Goal: Information Seeking & Learning: Learn about a topic

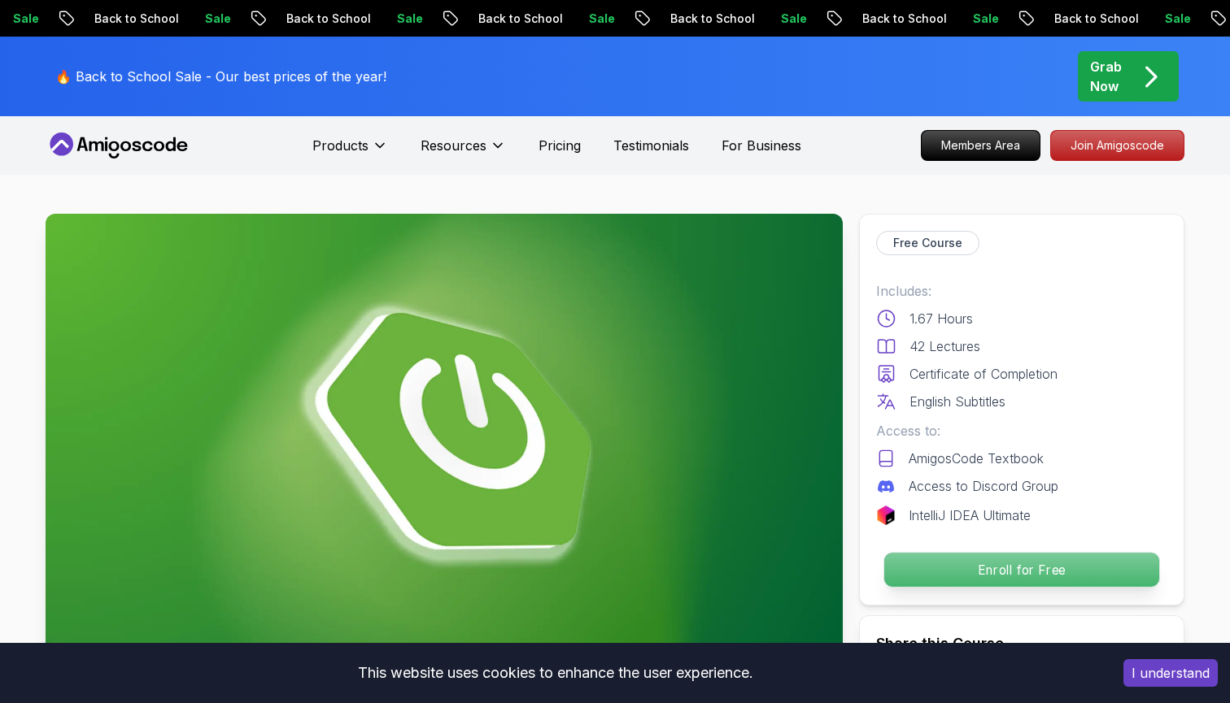
click at [935, 553] on p "Enroll for Free" at bounding box center [1021, 570] width 275 height 34
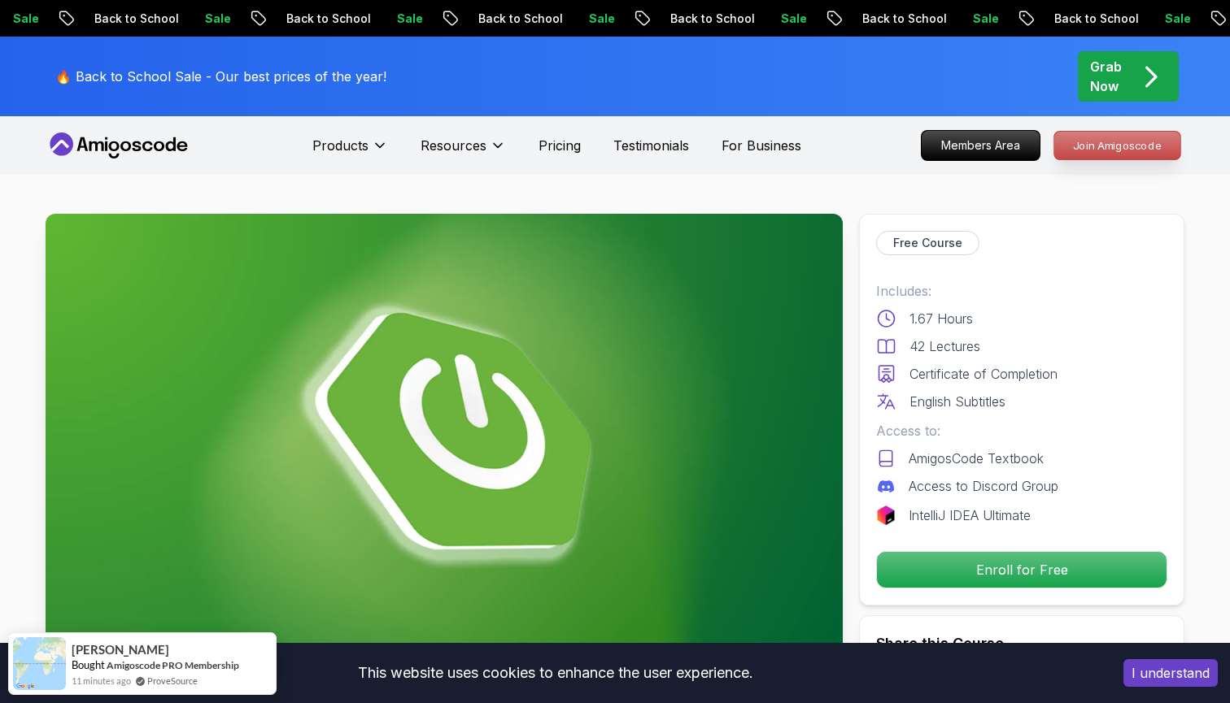
click at [1119, 155] on p "Join Amigoscode" at bounding box center [1117, 146] width 126 height 28
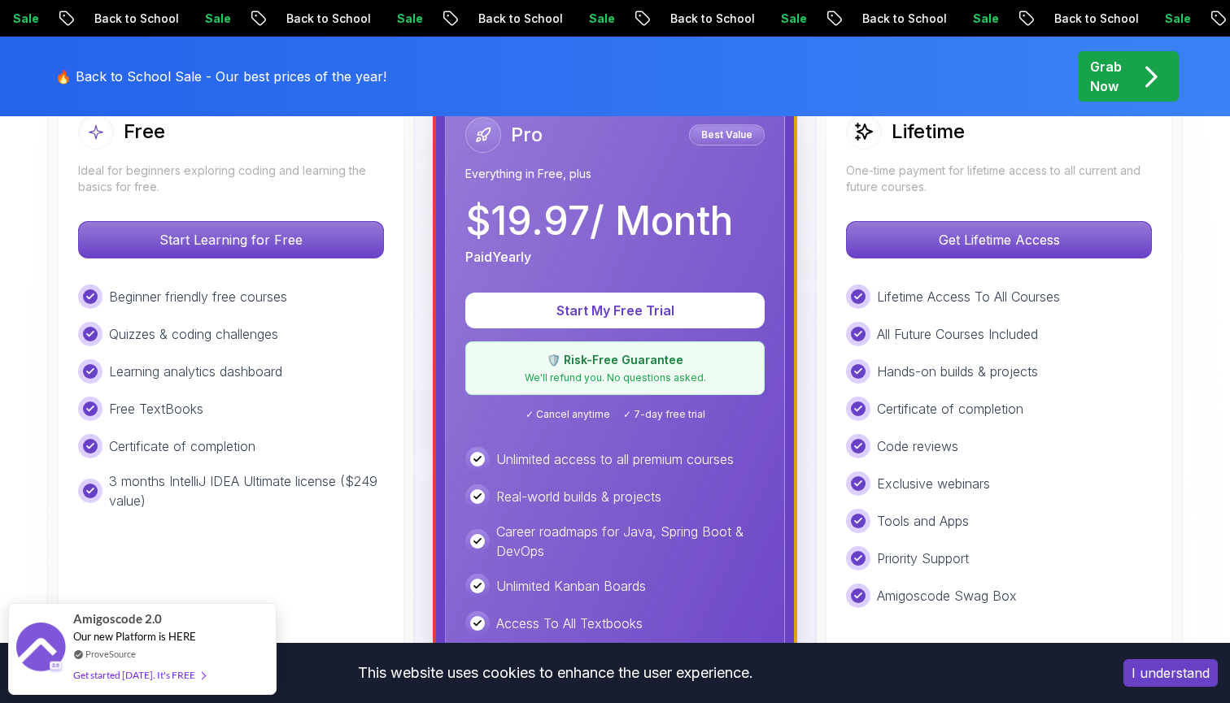
scroll to position [513, 0]
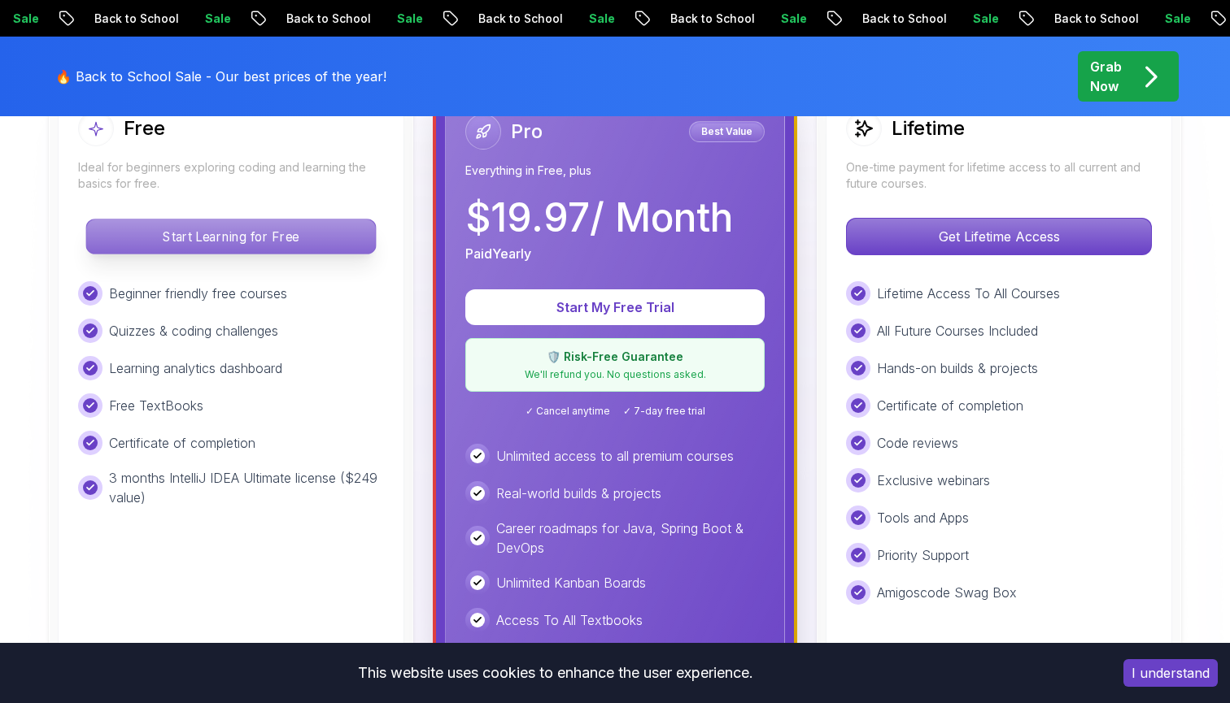
click at [298, 237] on p "Start Learning for Free" at bounding box center [230, 237] width 289 height 34
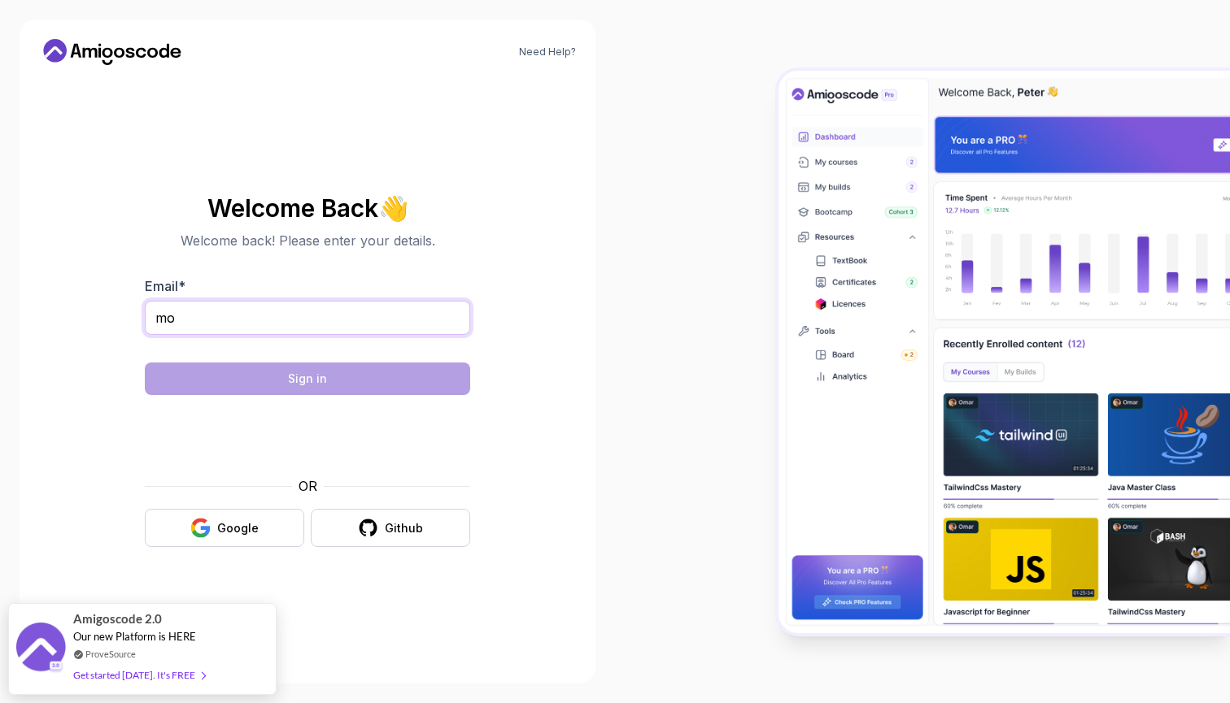
type input "m"
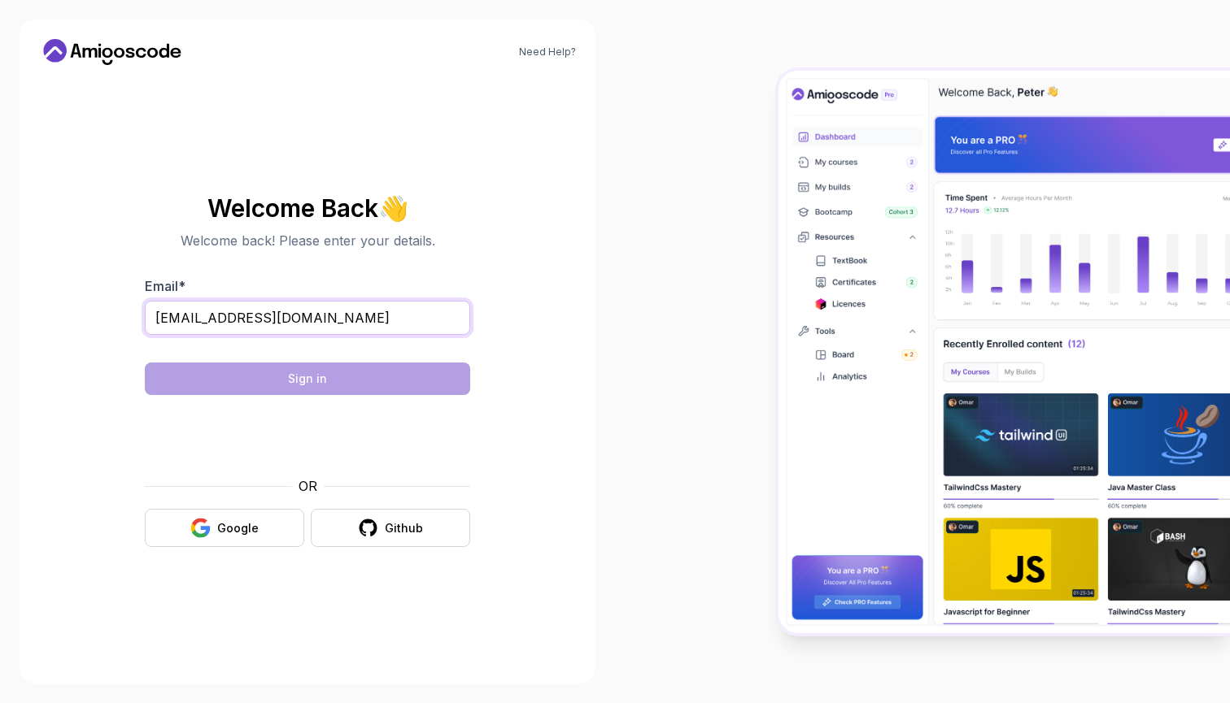
type input "mohamadalnabulsih@gmail.com"
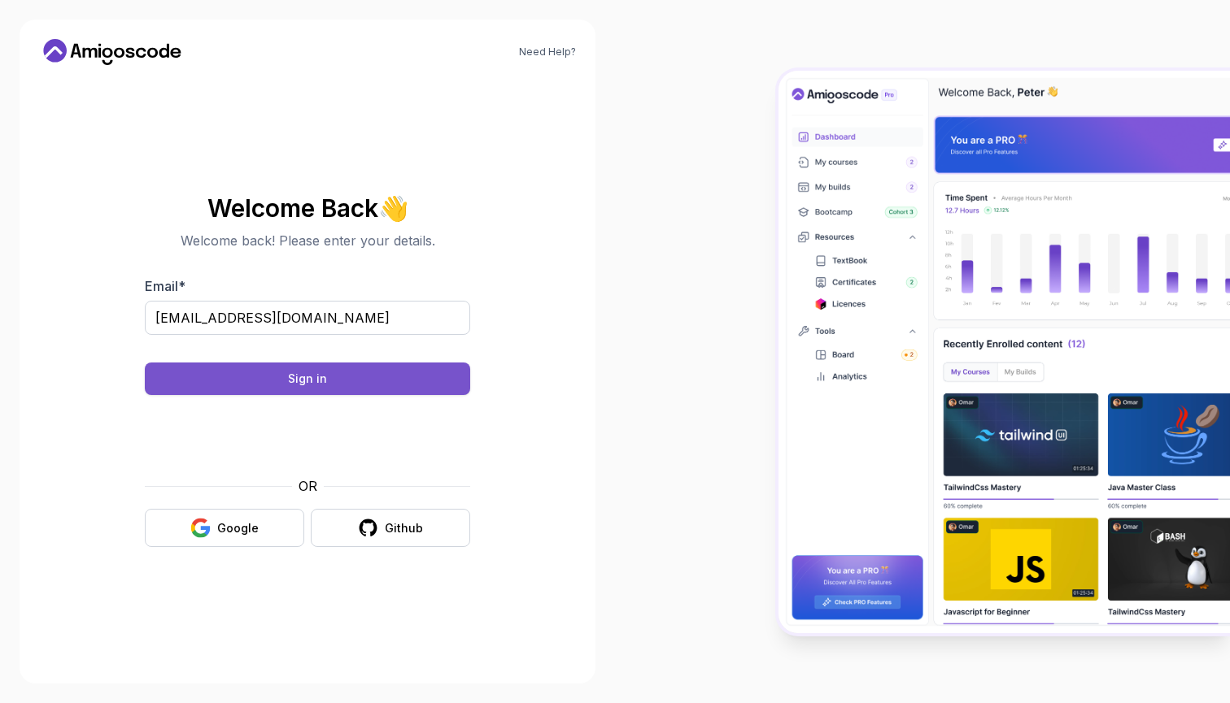
click at [268, 384] on button "Sign in" at bounding box center [307, 379] width 325 height 33
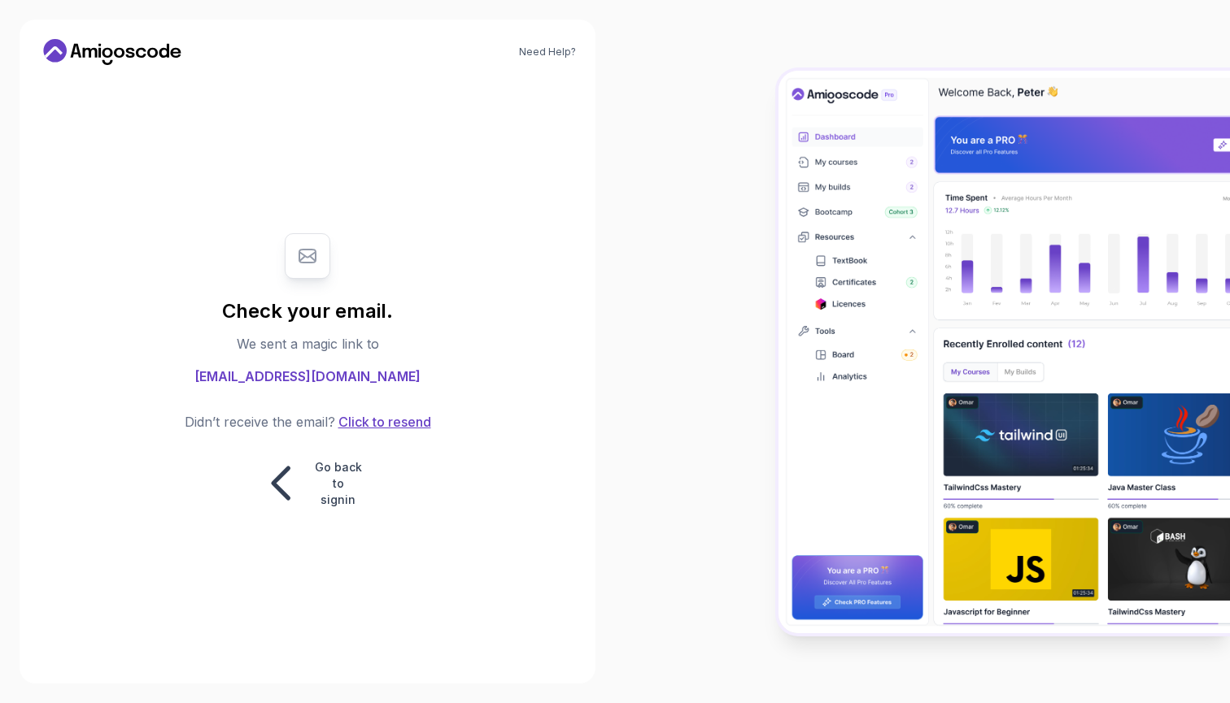
click at [353, 432] on button "Click to resend" at bounding box center [383, 422] width 96 height 20
click at [376, 432] on button "Click to resend" at bounding box center [383, 422] width 96 height 20
click at [314, 490] on p "Go back to signin" at bounding box center [338, 483] width 49 height 49
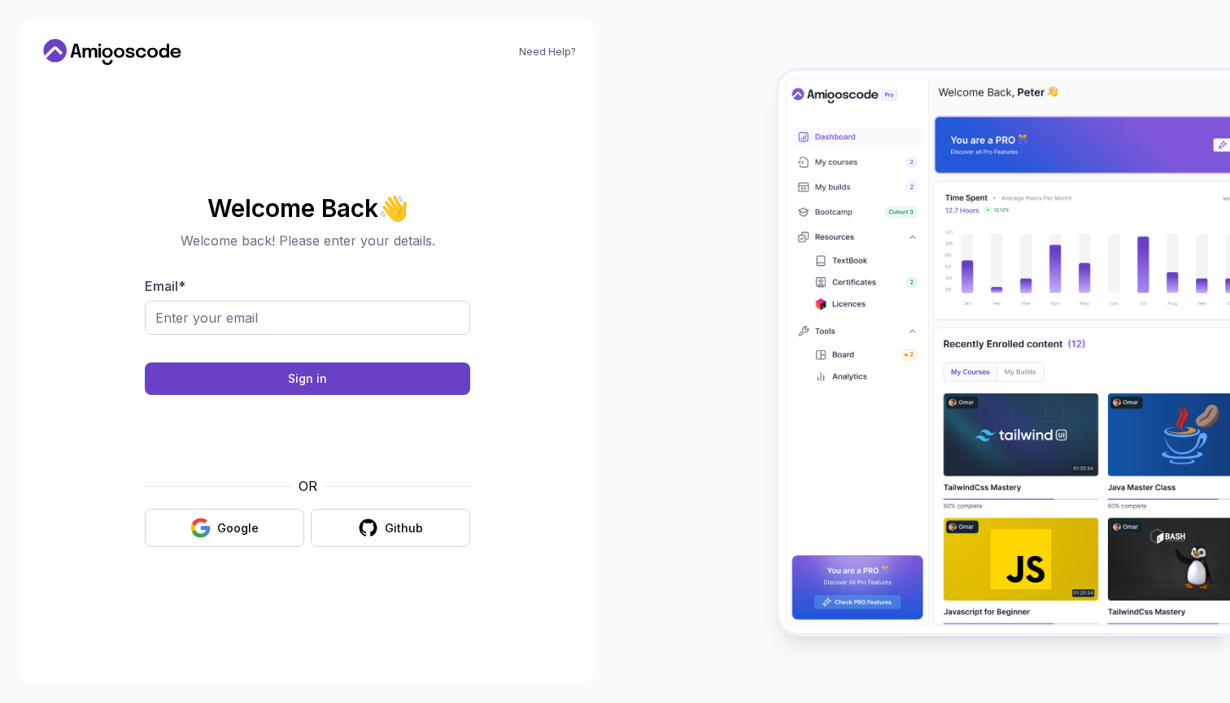
click at [266, 549] on div "Welcome Back 👋 Welcome back! Please enter your details. Email * Sign in OR Goog…" at bounding box center [307, 371] width 325 height 385
click at [266, 536] on button "Google" at bounding box center [224, 528] width 159 height 38
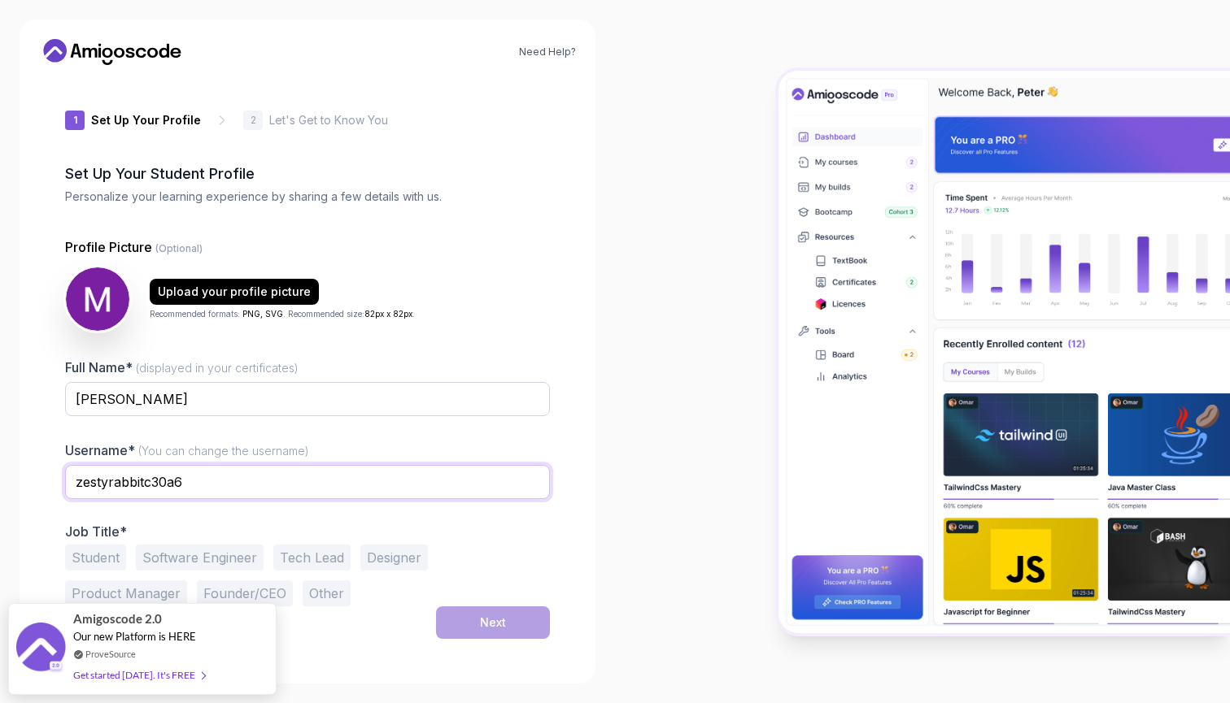
drag, startPoint x: 239, startPoint y: 490, endPoint x: 64, endPoint y: 486, distance: 174.9
click at [59, 486] on div "1 Set Up Your Profile 1 Set Up Your Profile 2 Let's Get to Know You Set Up Your…" at bounding box center [307, 371] width 537 height 586
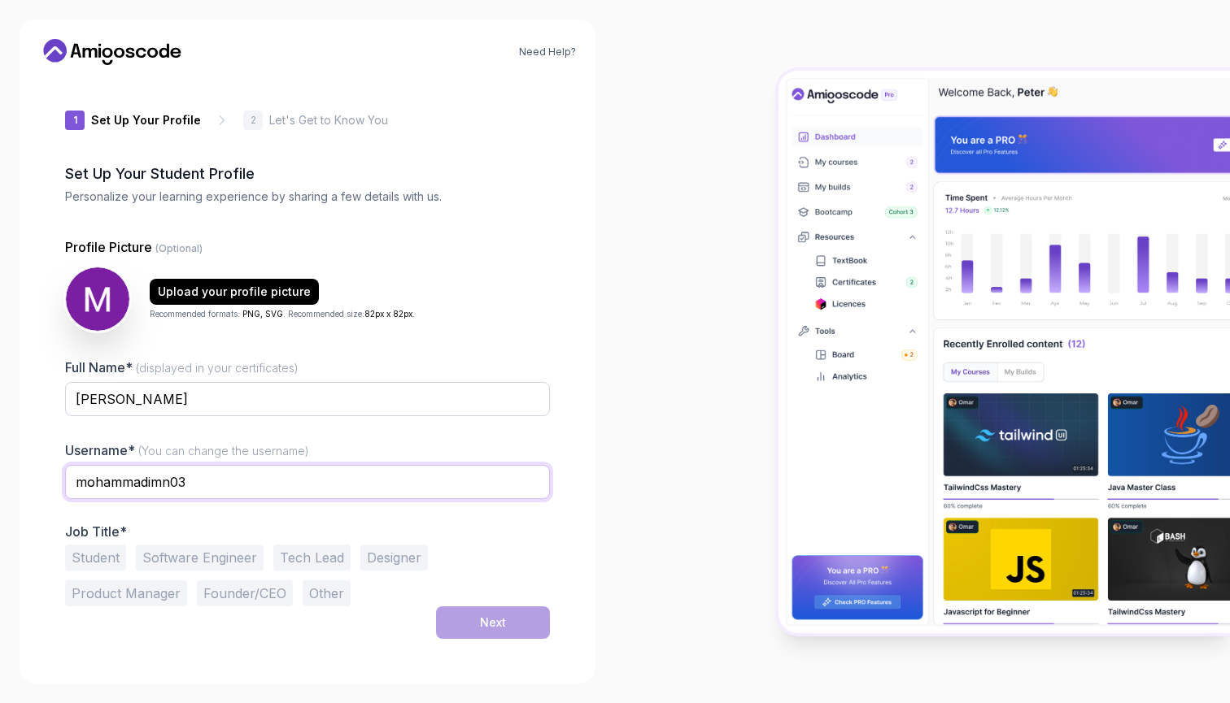
type input "mohammadimn03"
click at [97, 554] on button "Student" at bounding box center [95, 558] width 61 height 26
click at [209, 564] on button "Software Engineer" at bounding box center [200, 558] width 128 height 26
click at [479, 626] on button "Next" at bounding box center [493, 623] width 114 height 33
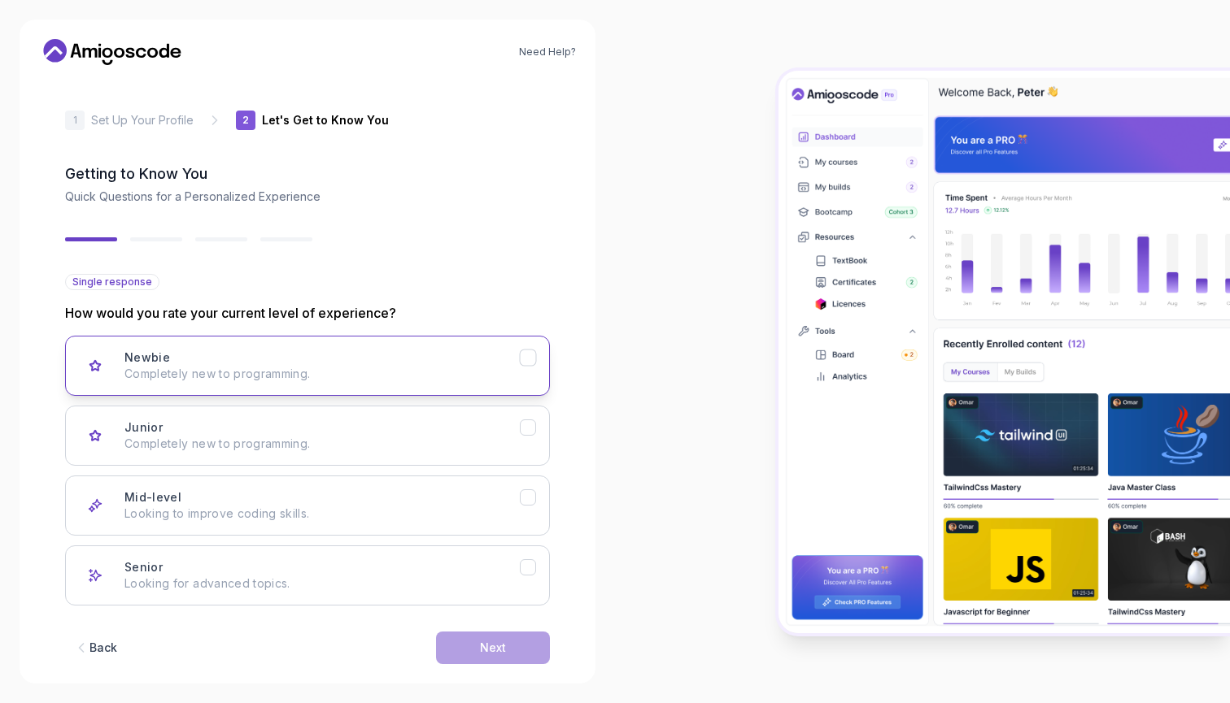
click at [538, 361] on button "Newbie Completely new to programming." at bounding box center [307, 366] width 485 height 60
click at [533, 433] on div "Junior" at bounding box center [528, 428] width 17 height 17
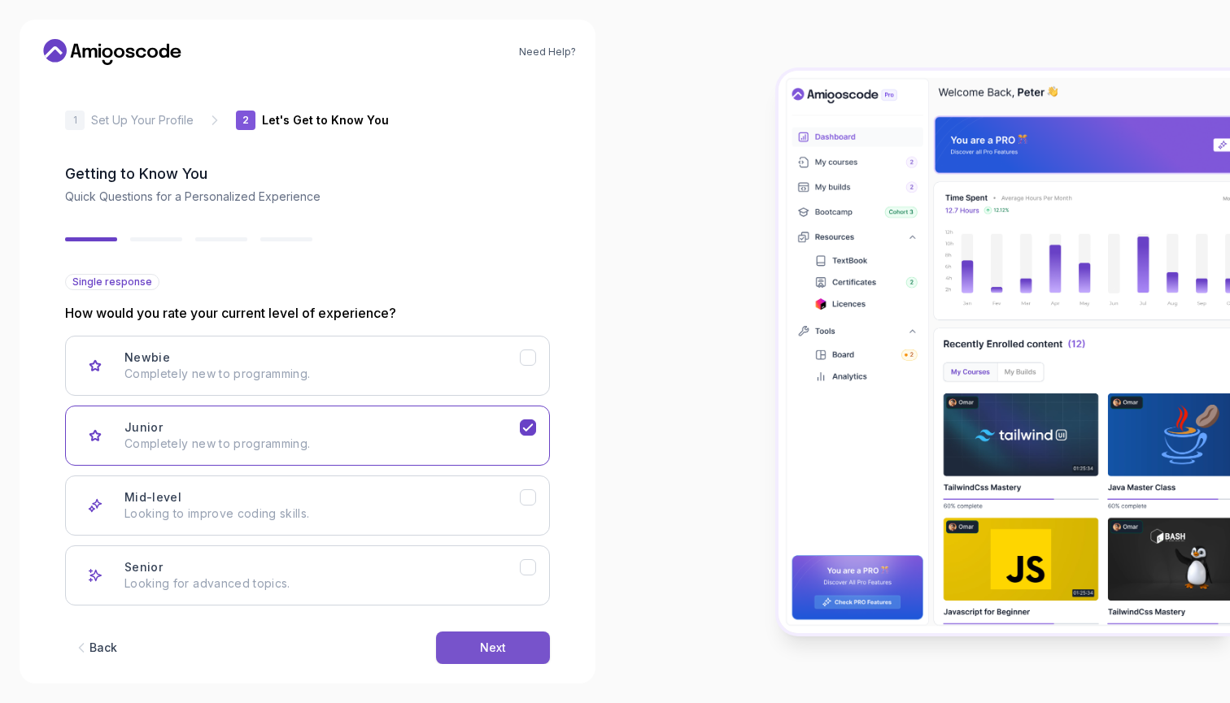
click at [496, 651] on div "Next" at bounding box center [493, 648] width 26 height 16
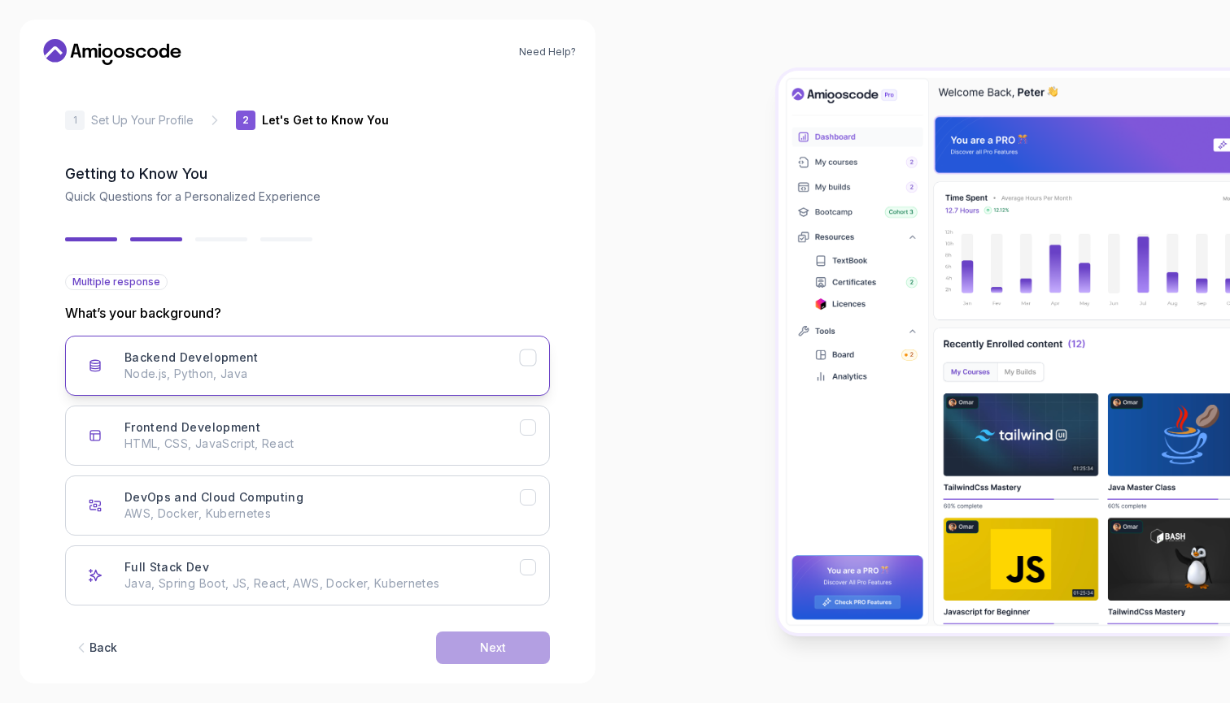
click at [529, 366] on div "Backend Development" at bounding box center [528, 358] width 17 height 17
click at [533, 425] on div "Frontend Development" at bounding box center [528, 428] width 17 height 17
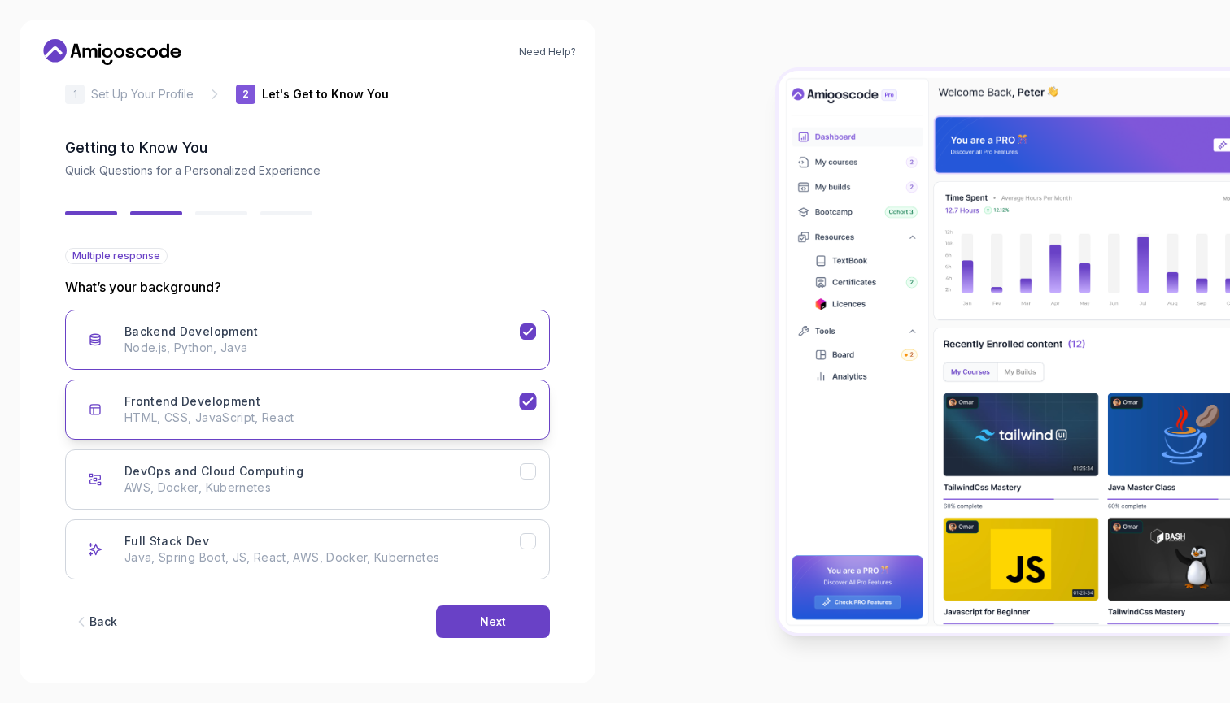
click at [529, 395] on div "Frontend Development" at bounding box center [528, 402] width 17 height 17
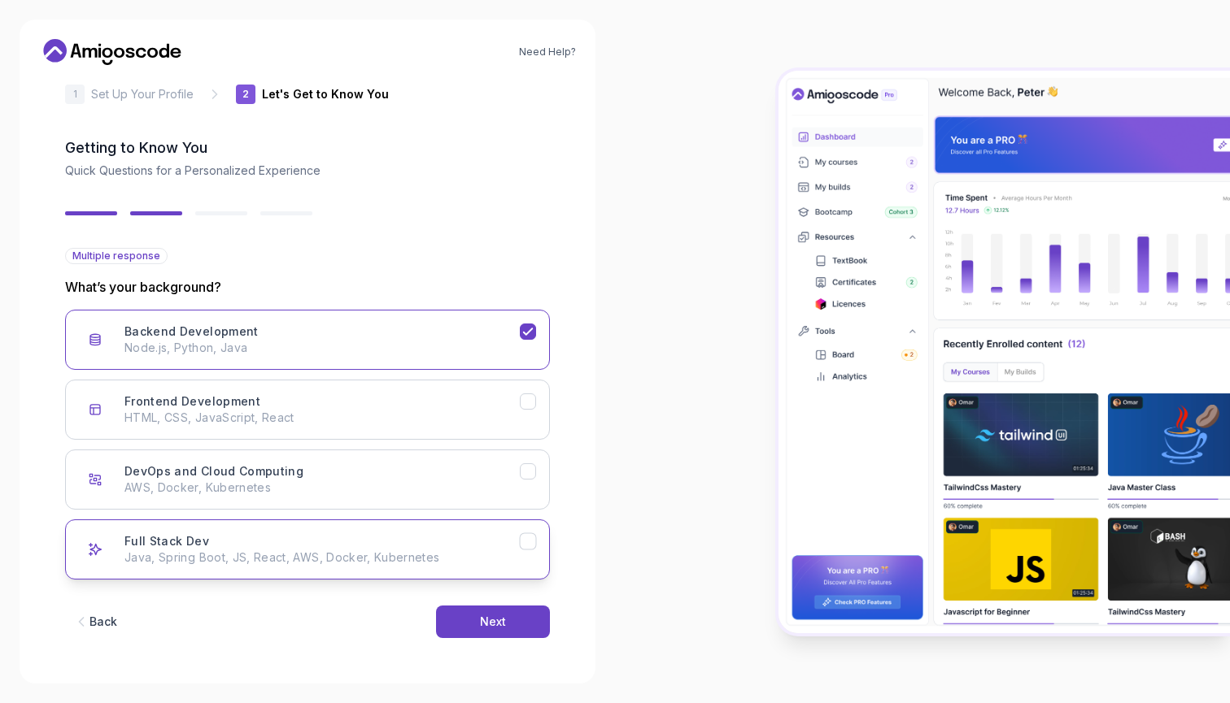
click at [512, 555] on p "Java, Spring Boot, JS, React, AWS, Docker, Kubernetes" at bounding box center [321, 558] width 395 height 16
click at [494, 638] on div "Back Next" at bounding box center [307, 622] width 485 height 85
click at [502, 629] on div "Next" at bounding box center [493, 622] width 26 height 16
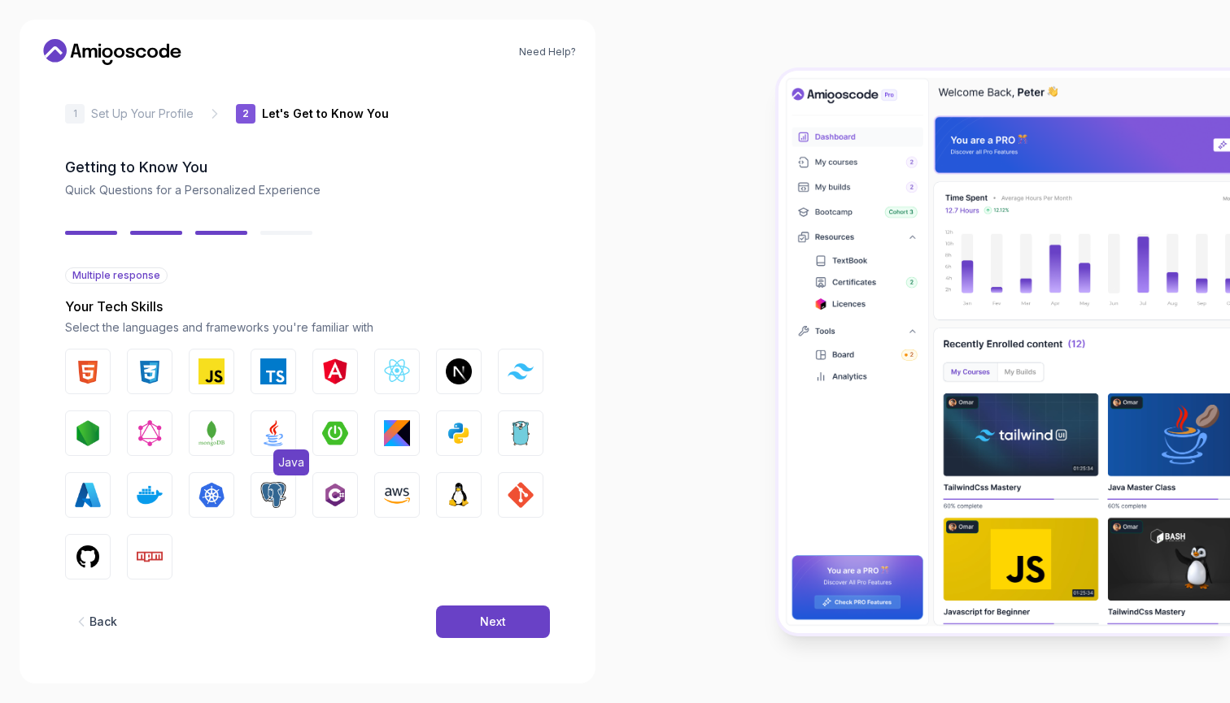
click at [281, 450] on span "Java" at bounding box center [291, 463] width 36 height 26
click at [331, 422] on img "button" at bounding box center [335, 433] width 26 height 26
click at [94, 420] on img "button" at bounding box center [88, 433] width 26 height 26
click at [93, 420] on img "button" at bounding box center [88, 433] width 26 height 26
click at [150, 482] on img "button" at bounding box center [150, 495] width 26 height 26
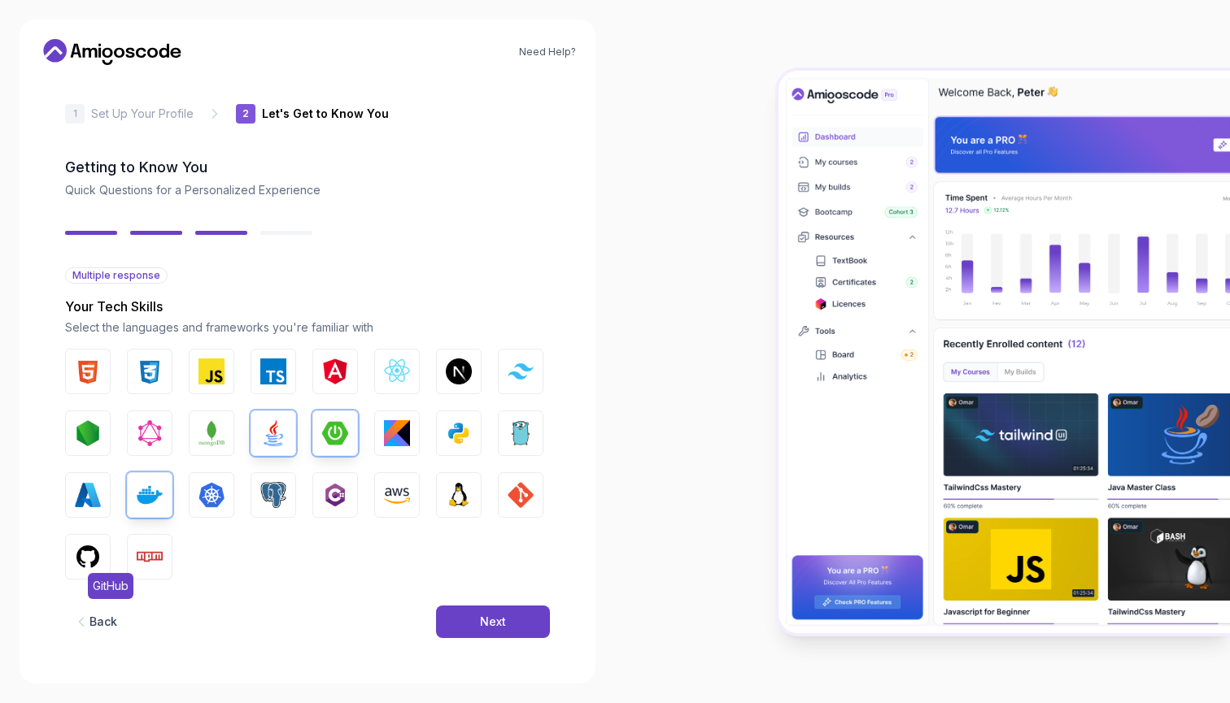
click at [87, 544] on img "button" at bounding box center [88, 557] width 26 height 26
click at [272, 482] on img "button" at bounding box center [273, 495] width 26 height 26
click at [89, 420] on img "button" at bounding box center [88, 433] width 26 height 26
click at [207, 424] on img "button" at bounding box center [211, 433] width 26 height 26
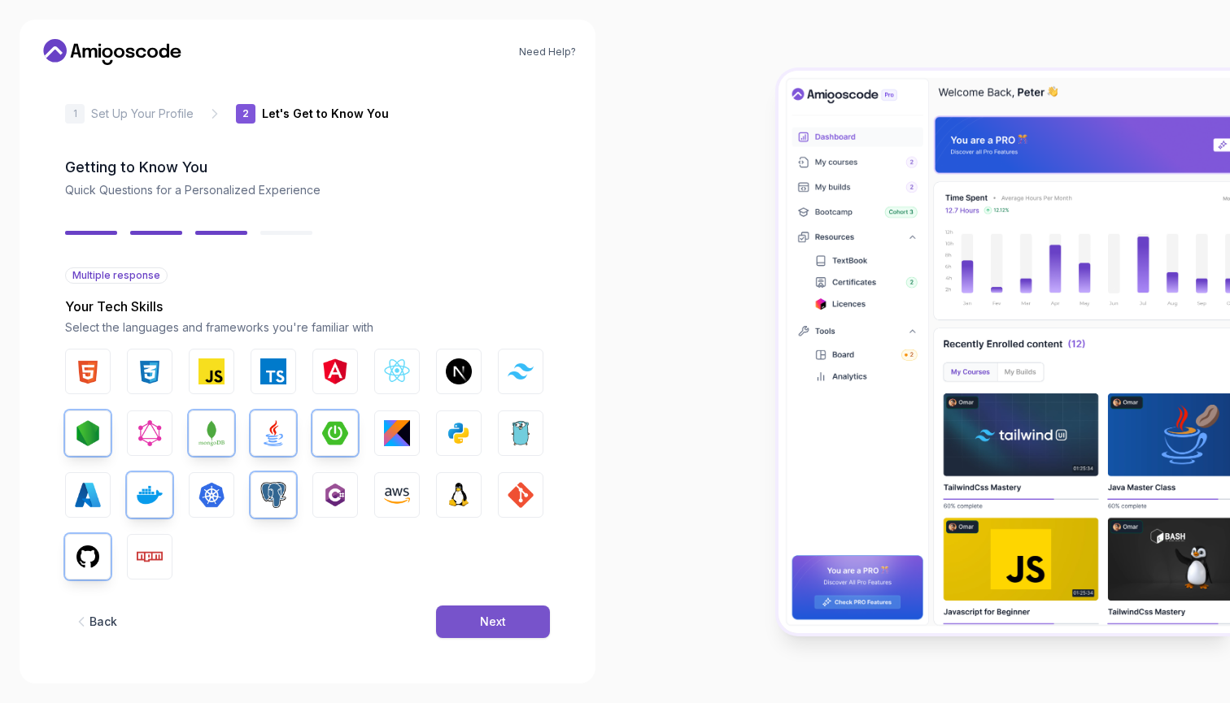
click at [517, 613] on button "Next" at bounding box center [493, 622] width 114 height 33
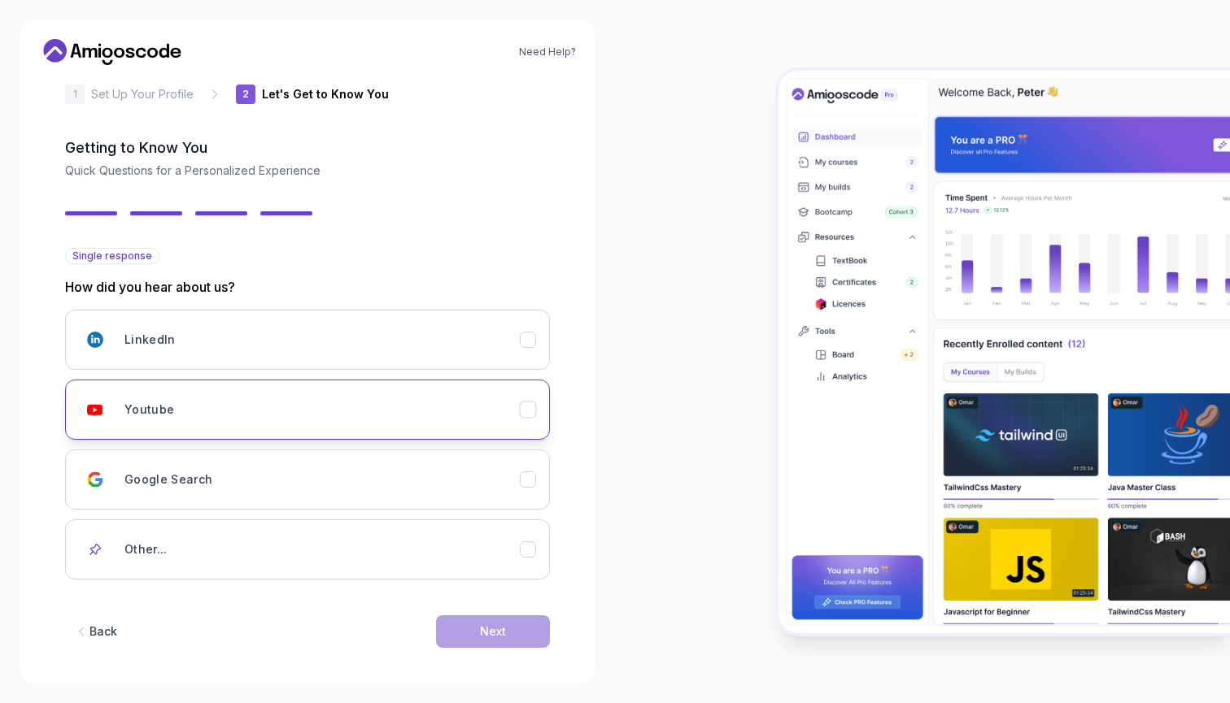
click at [188, 397] on div "Youtube" at bounding box center [321, 410] width 395 height 33
click at [470, 641] on button "Next" at bounding box center [493, 632] width 114 height 33
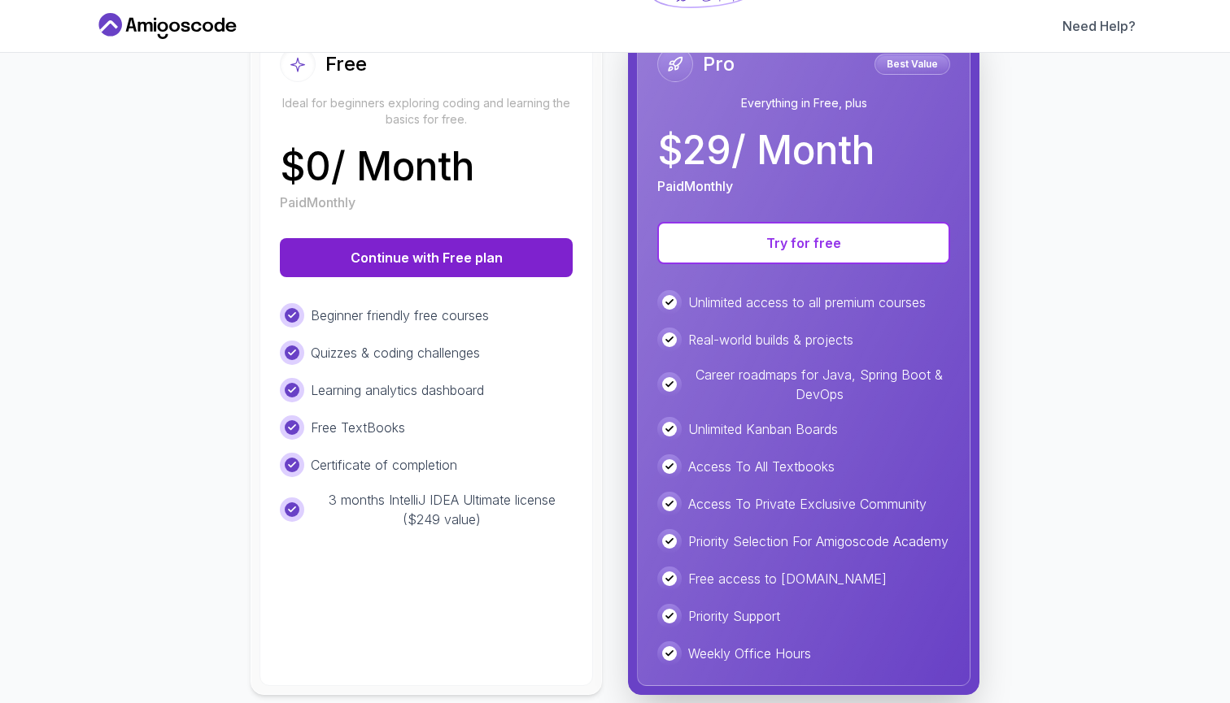
scroll to position [225, 0]
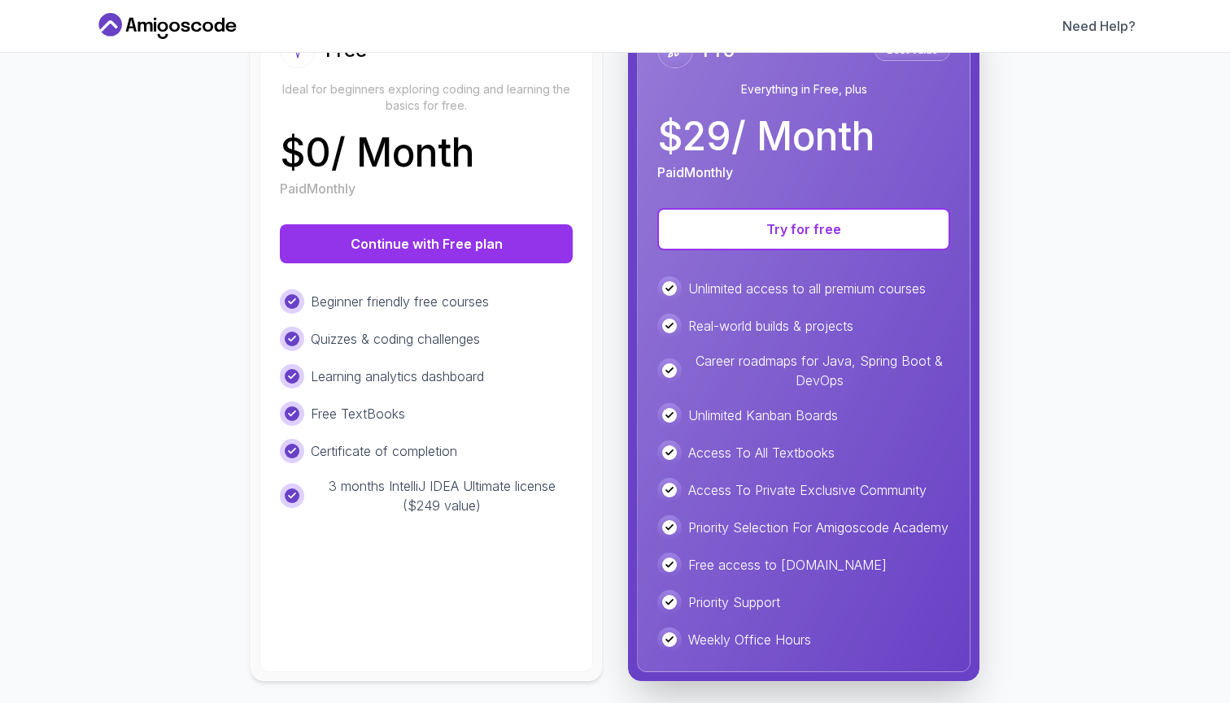
click at [394, 577] on div "Free Ideal for beginners exploring coding and learning the basics for free. $ 0…" at bounding box center [425, 342] width 333 height 660
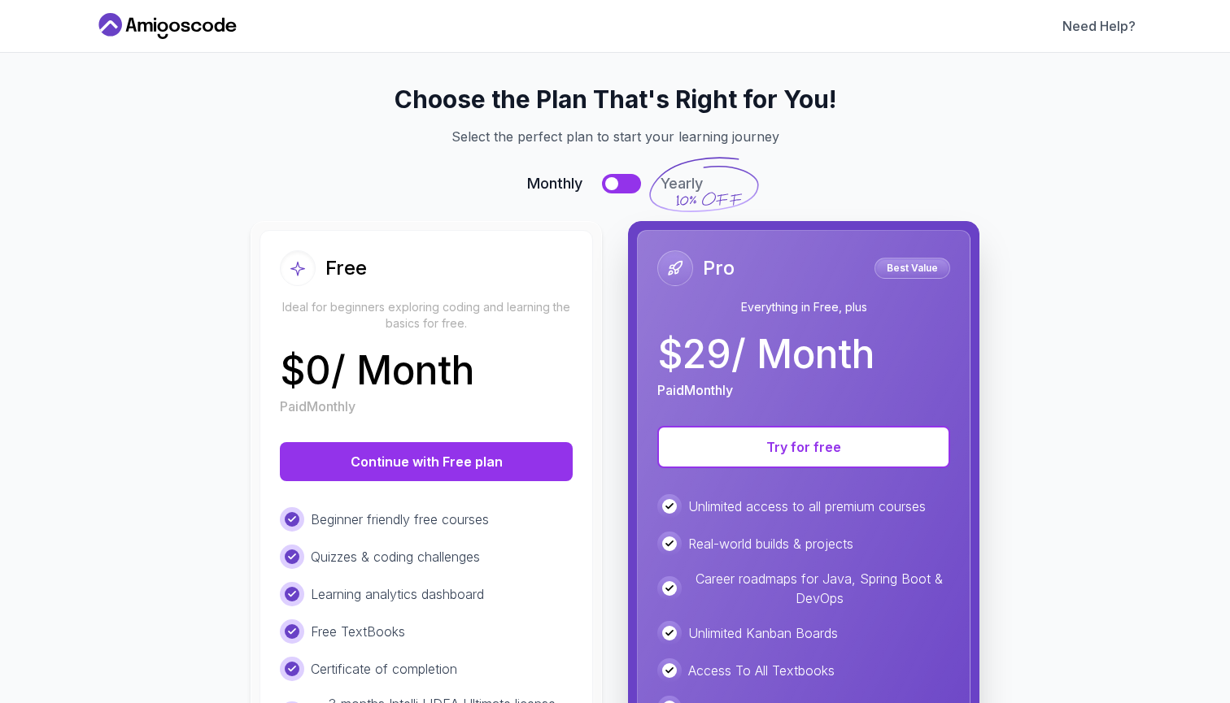
scroll to position [6, 0]
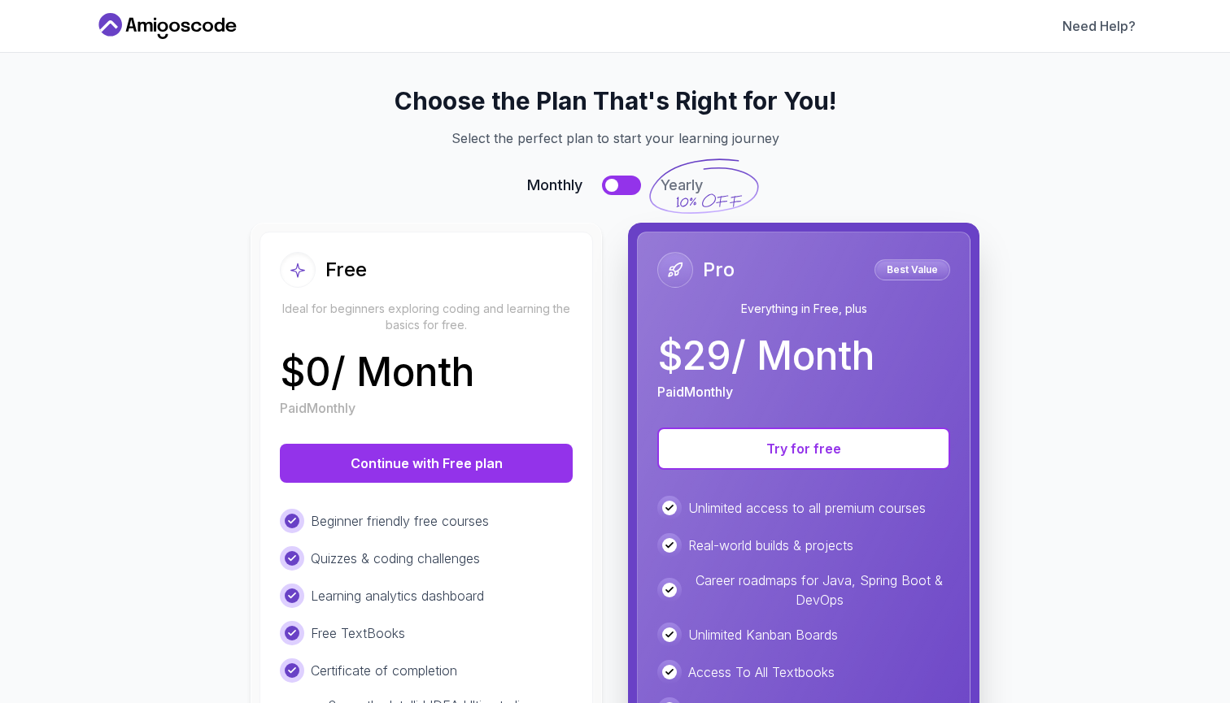
click at [477, 269] on div "Free" at bounding box center [426, 270] width 293 height 36
click at [628, 189] on button at bounding box center [621, 186] width 39 height 20
click at [628, 189] on div at bounding box center [631, 185] width 13 height 13
click at [628, 189] on button at bounding box center [621, 186] width 39 height 20
click at [628, 189] on div at bounding box center [631, 185] width 13 height 13
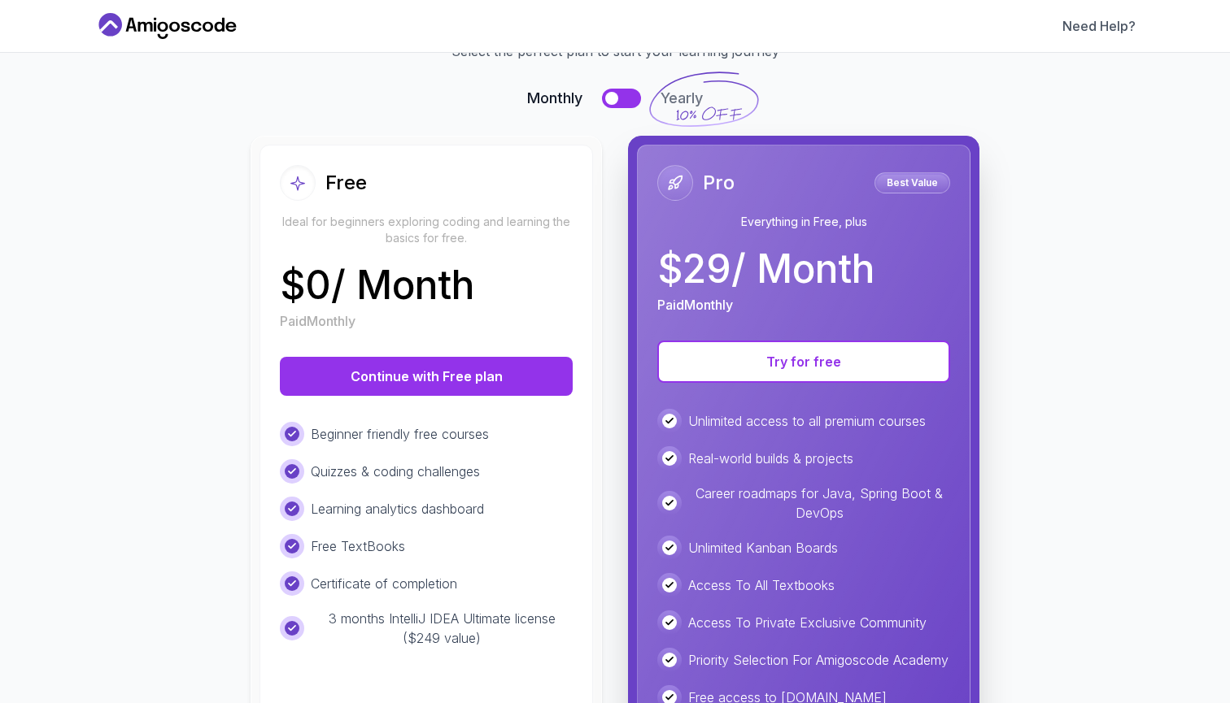
scroll to position [94, 0]
click at [625, 98] on button at bounding box center [621, 98] width 39 height 20
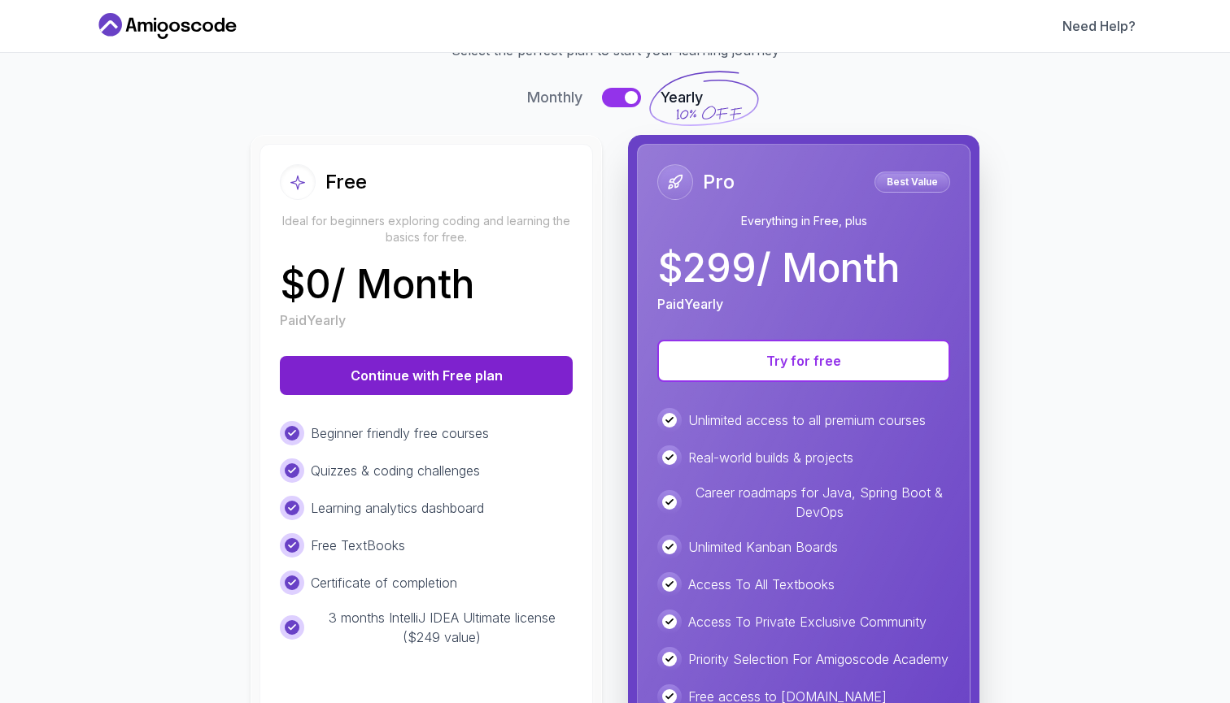
click at [416, 382] on button "Continue with Free plan" at bounding box center [426, 375] width 293 height 39
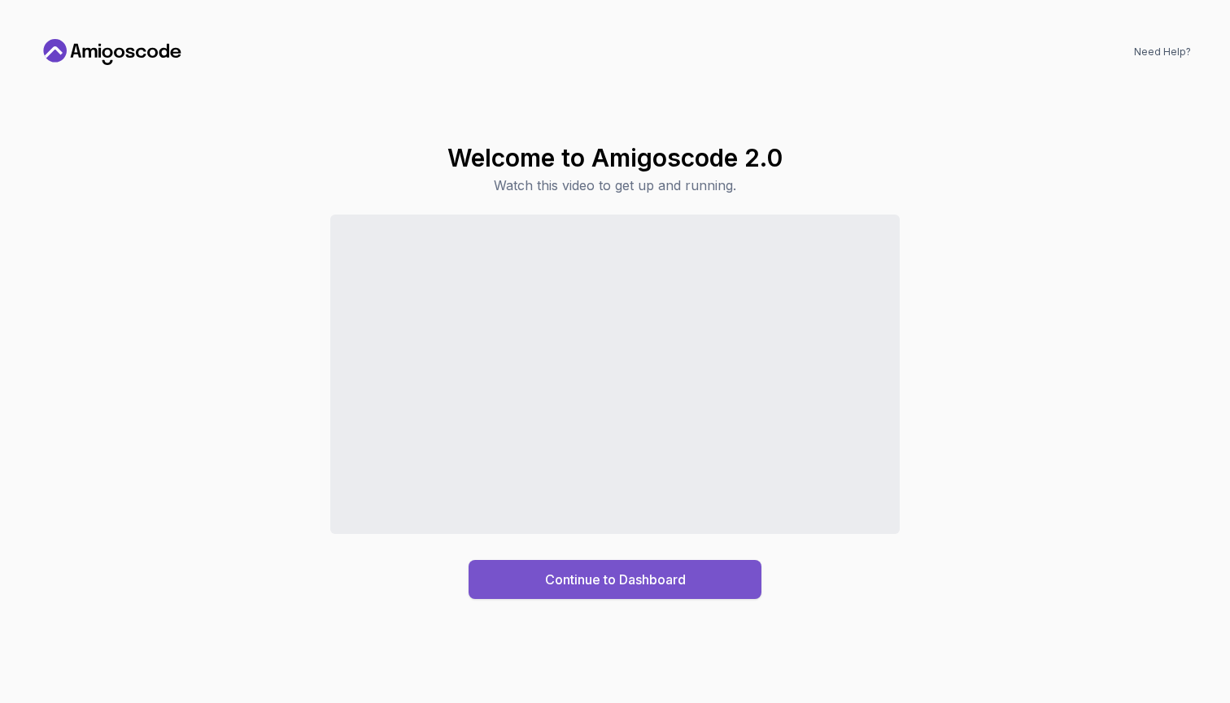
click at [539, 581] on button "Continue to Dashboard" at bounding box center [614, 579] width 293 height 39
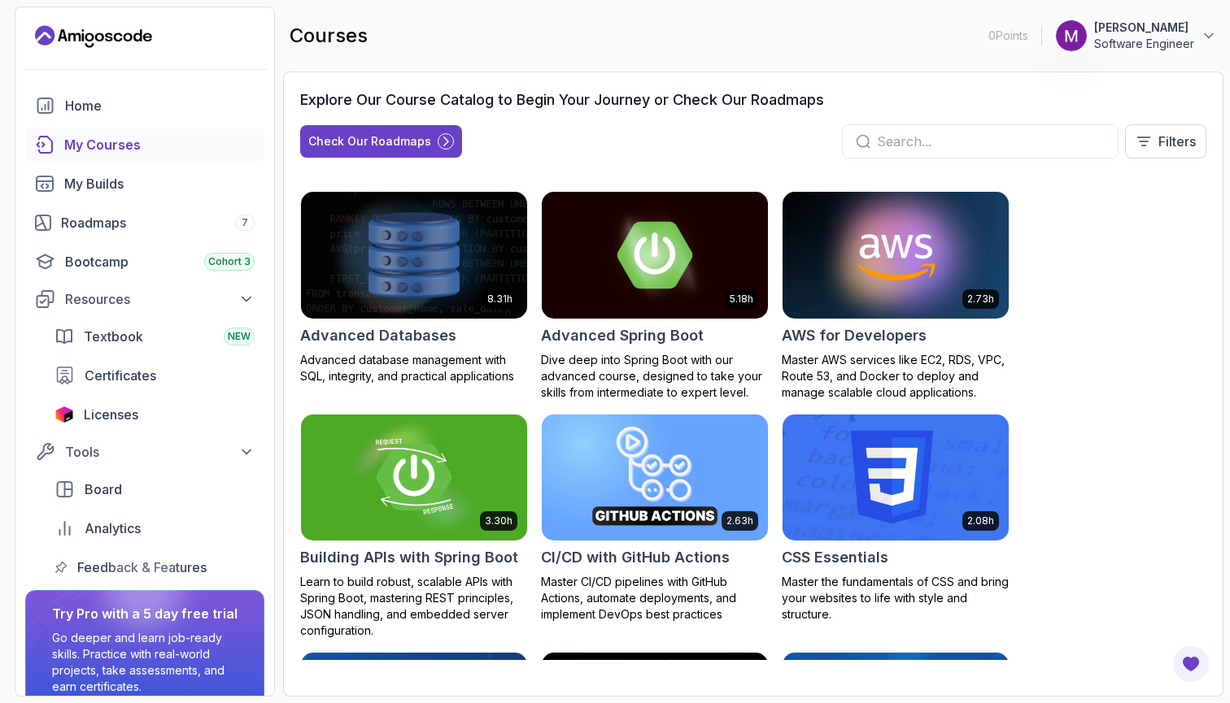
click at [923, 147] on input "text" at bounding box center [991, 142] width 228 height 20
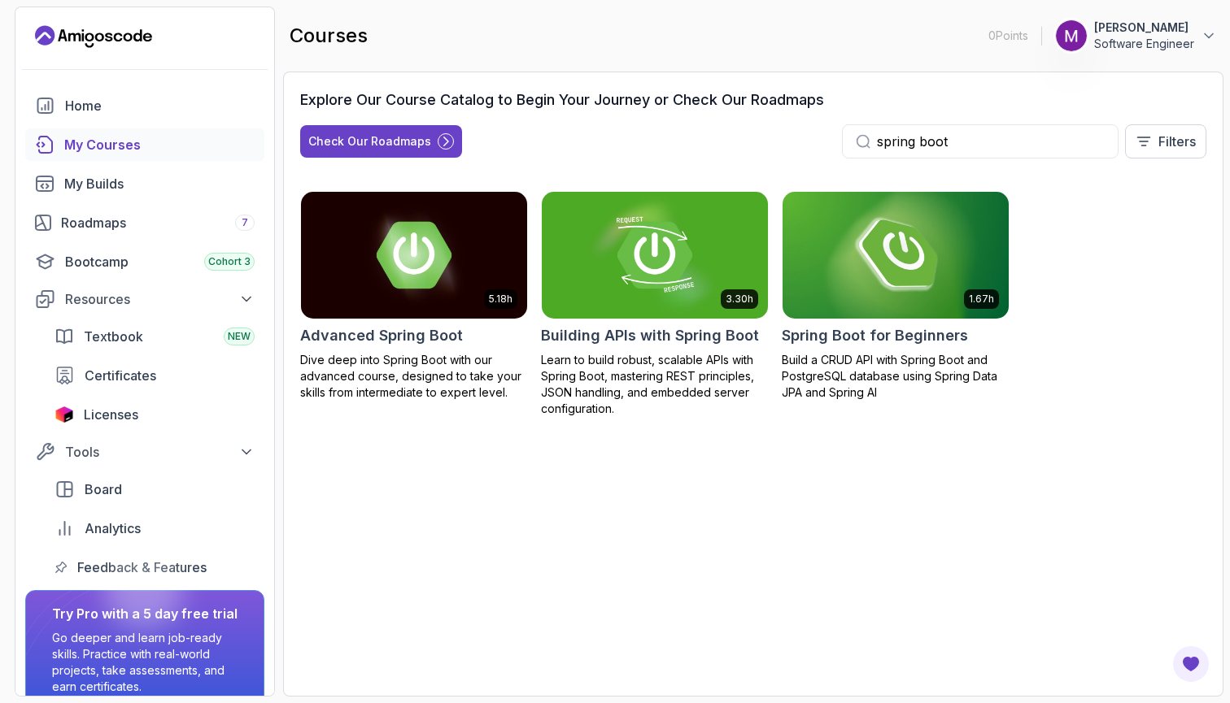
type input "spring boot"
click at [899, 296] on img at bounding box center [895, 255] width 237 height 133
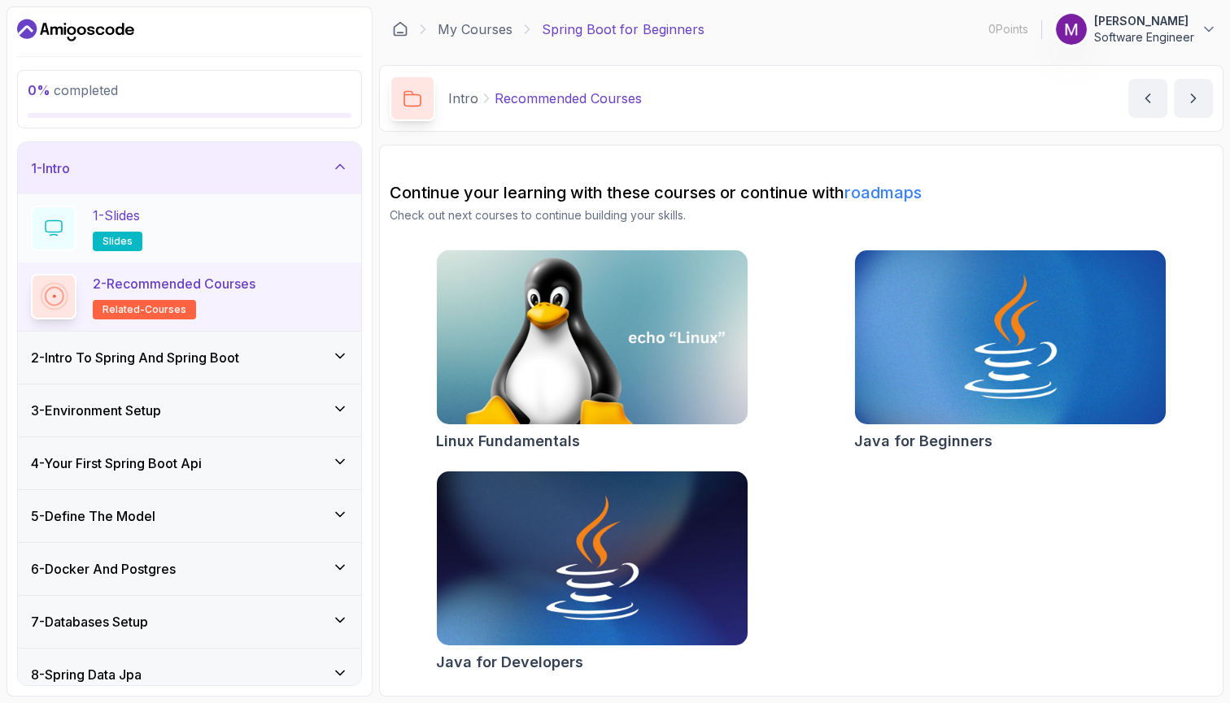
click at [140, 214] on p "1 - Slides" at bounding box center [116, 216] width 47 height 20
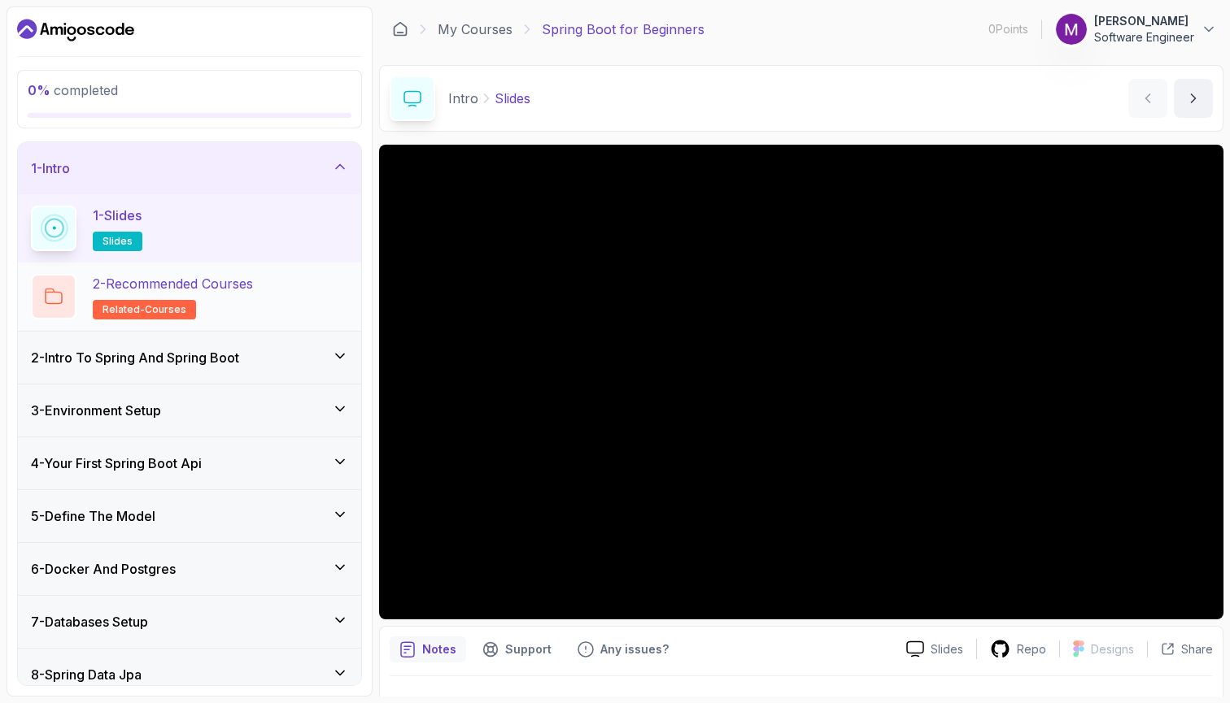
click at [253, 313] on h2 "2 - Recommended Courses related-courses" at bounding box center [173, 297] width 160 height 46
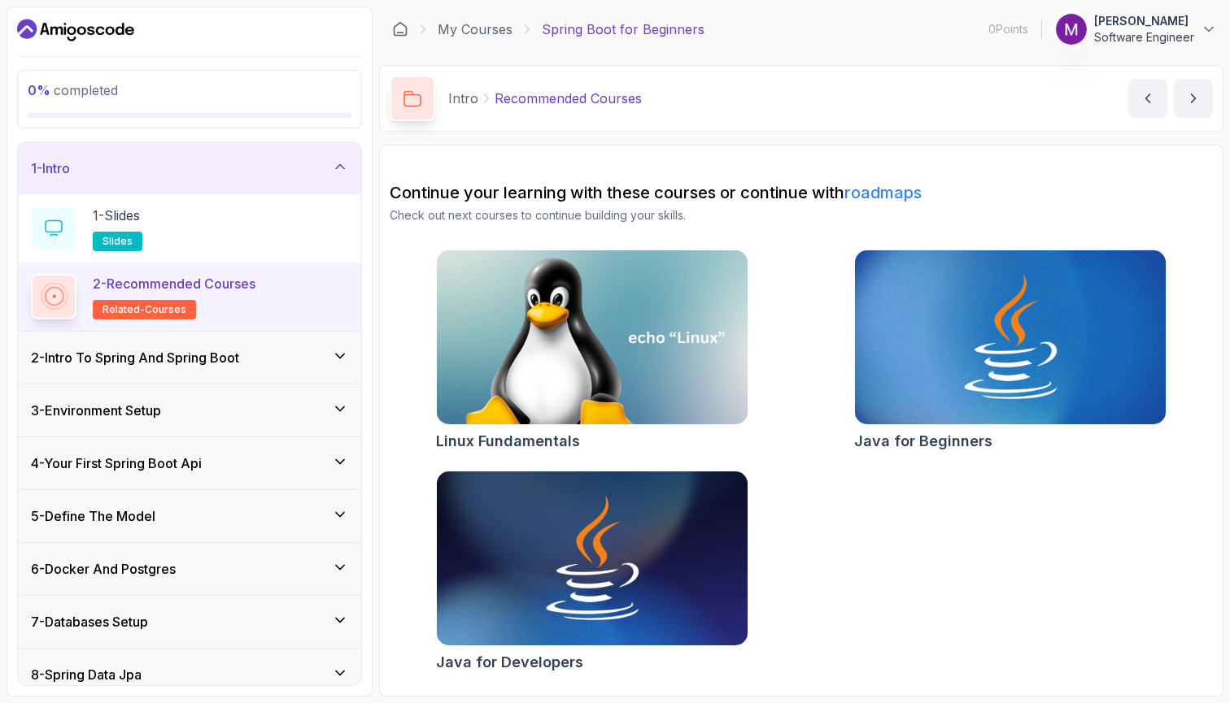
click at [320, 352] on div "2 - Intro To Spring And Spring Boot" at bounding box center [189, 358] width 317 height 20
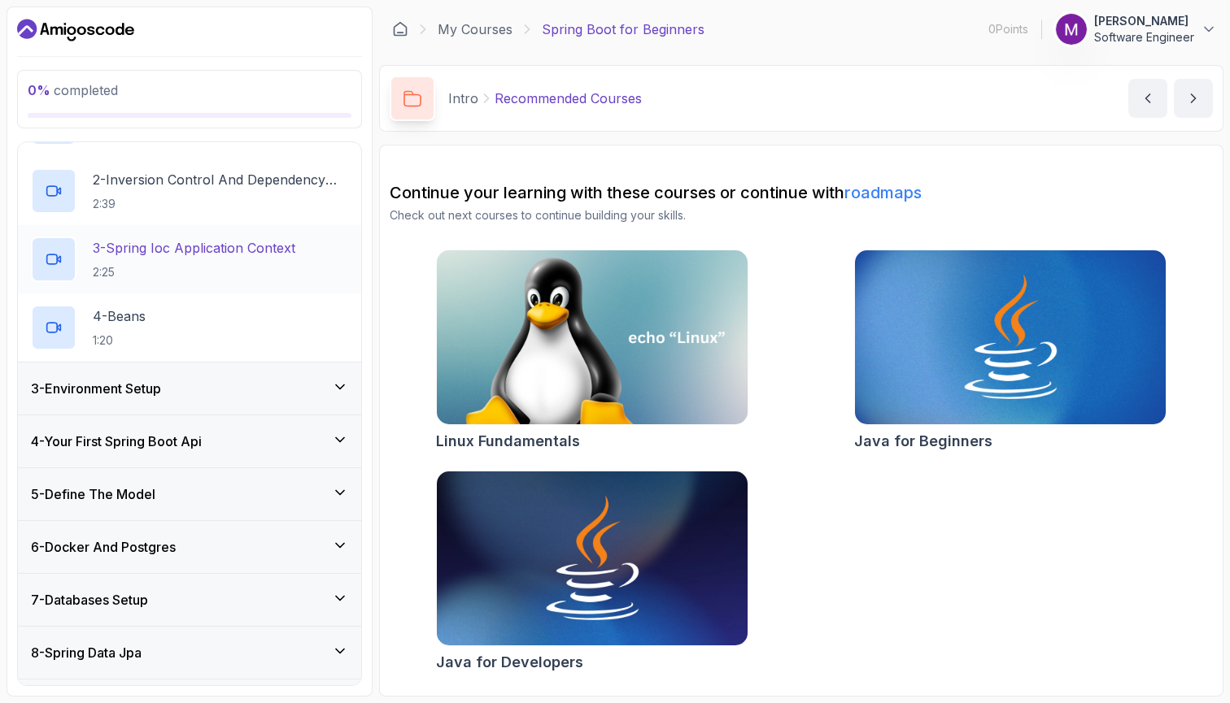
scroll to position [164, 0]
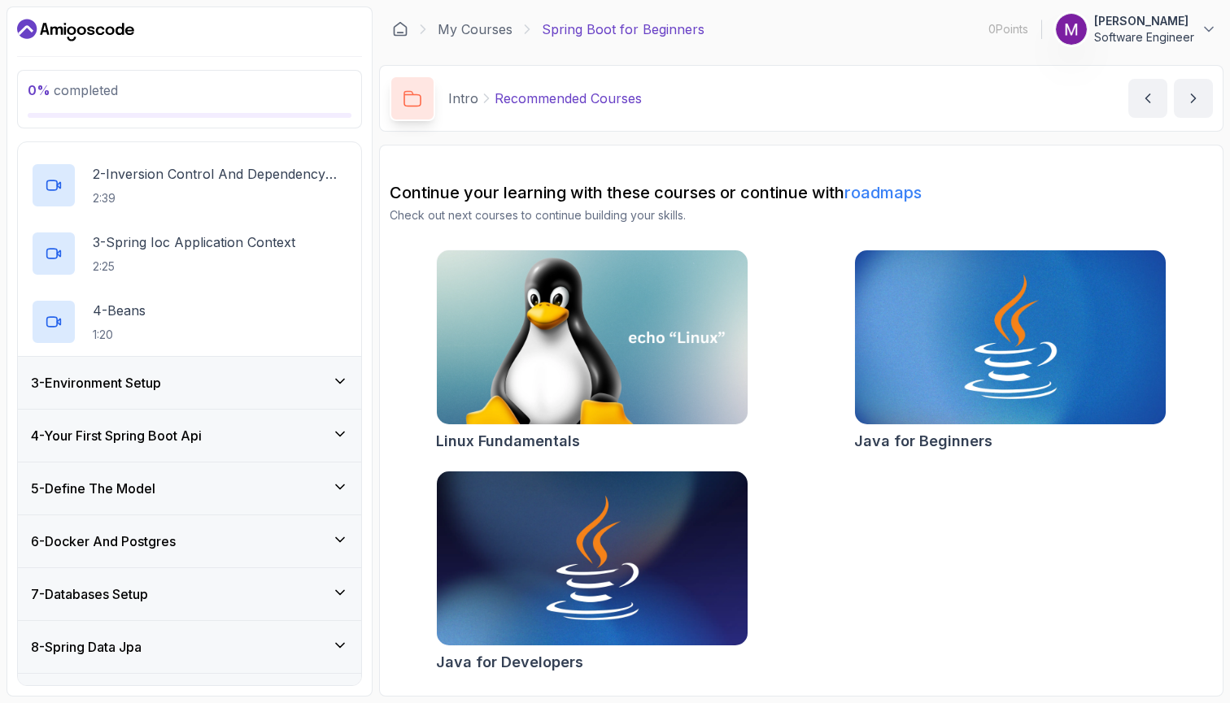
click at [193, 388] on div "3 - Environment Setup" at bounding box center [189, 383] width 317 height 20
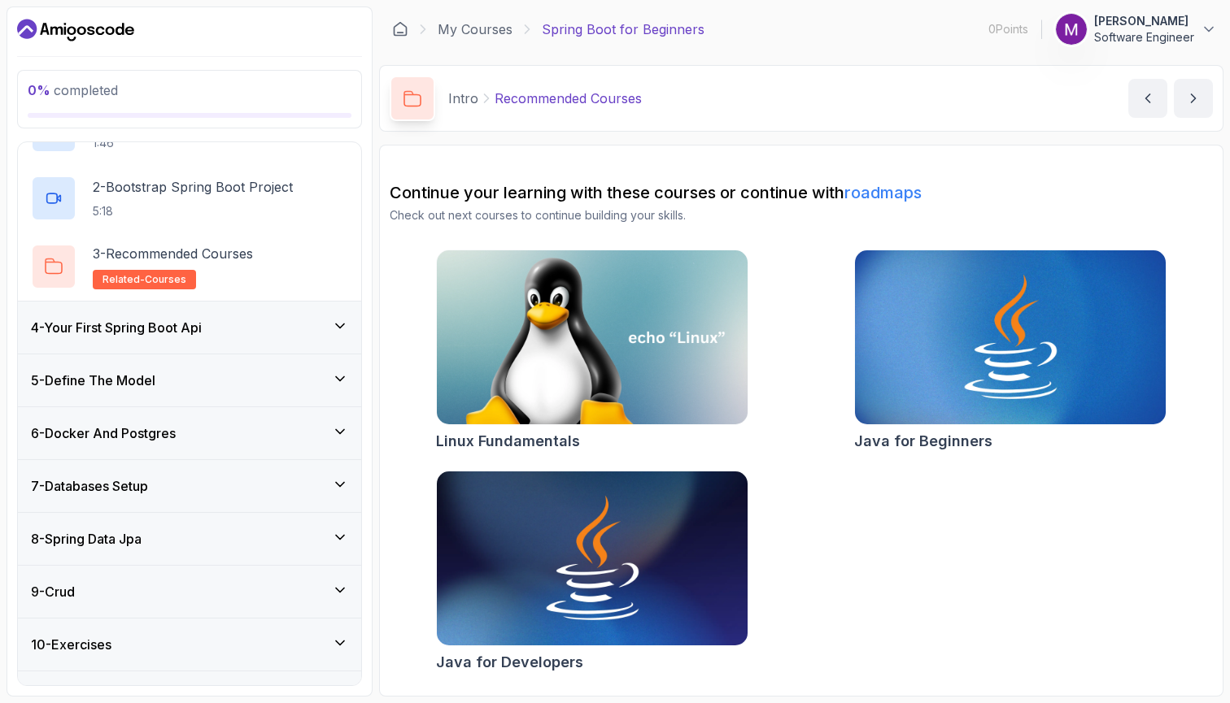
scroll to position [205, 0]
click at [254, 326] on div "4 - Your First Spring Boot Api" at bounding box center [189, 327] width 317 height 20
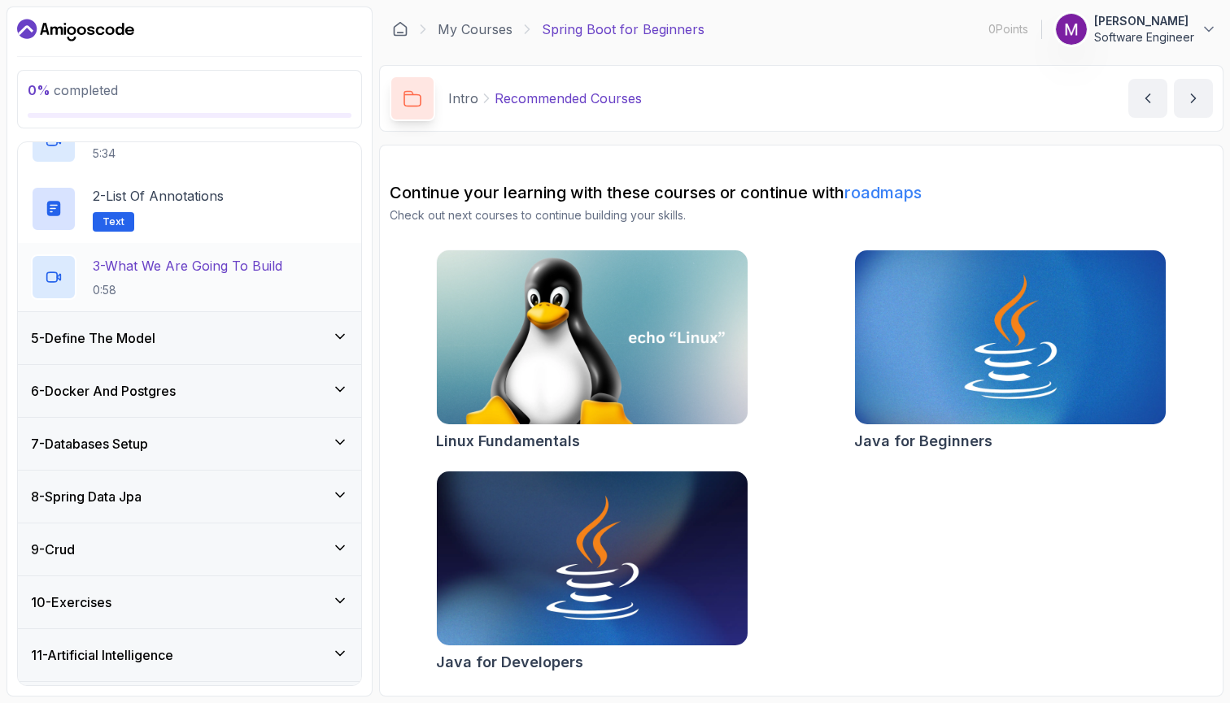
scroll to position [248, 0]
click at [235, 340] on div "5 - Define The Model" at bounding box center [189, 337] width 317 height 20
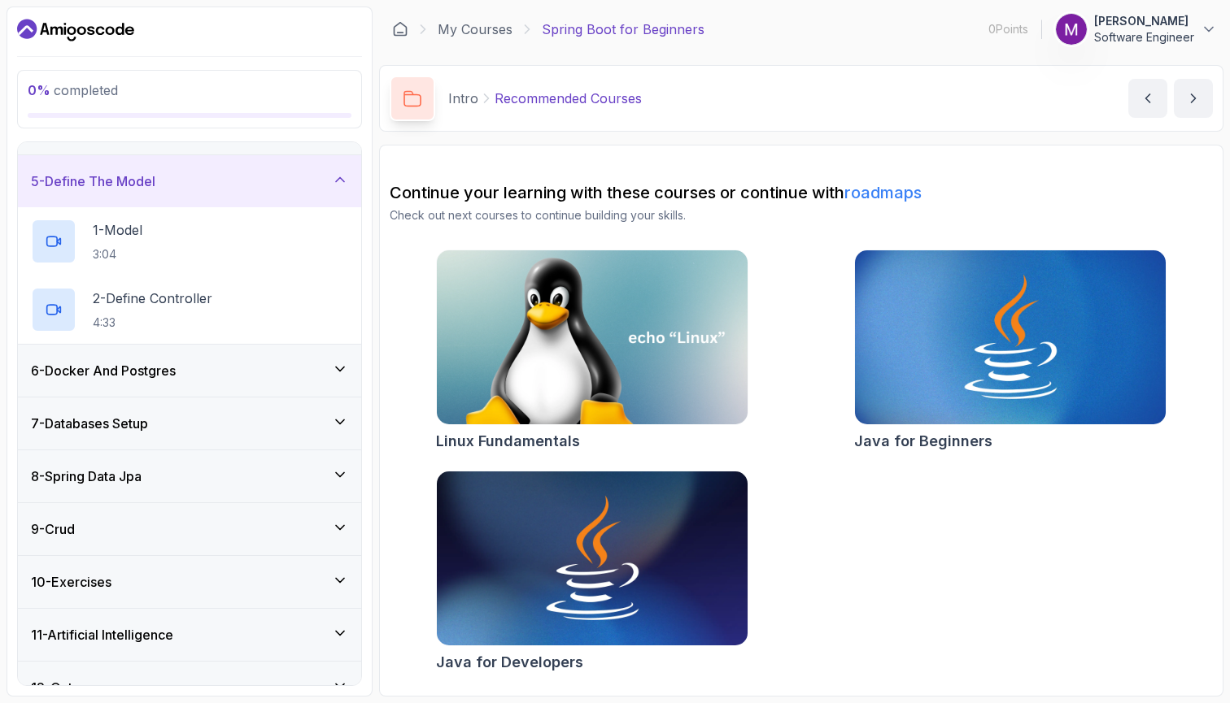
scroll to position [201, 0]
click at [232, 376] on div "6 - Docker And Postgres" at bounding box center [189, 369] width 317 height 20
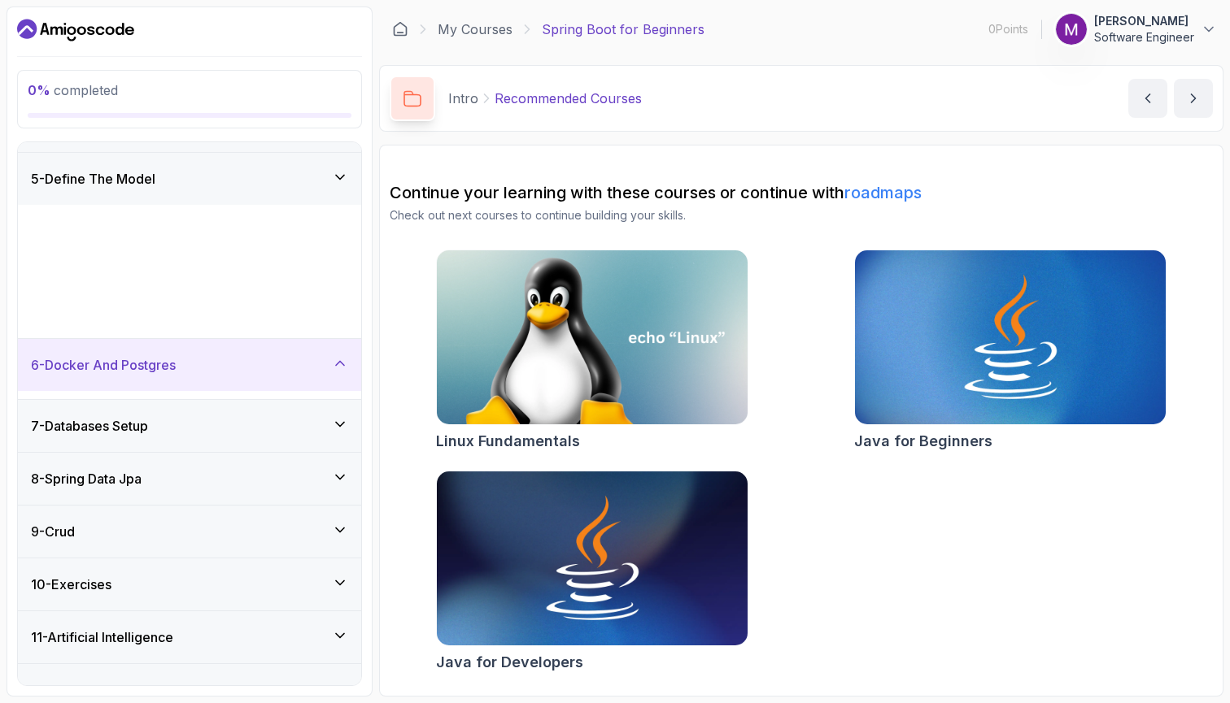
scroll to position [90, 0]
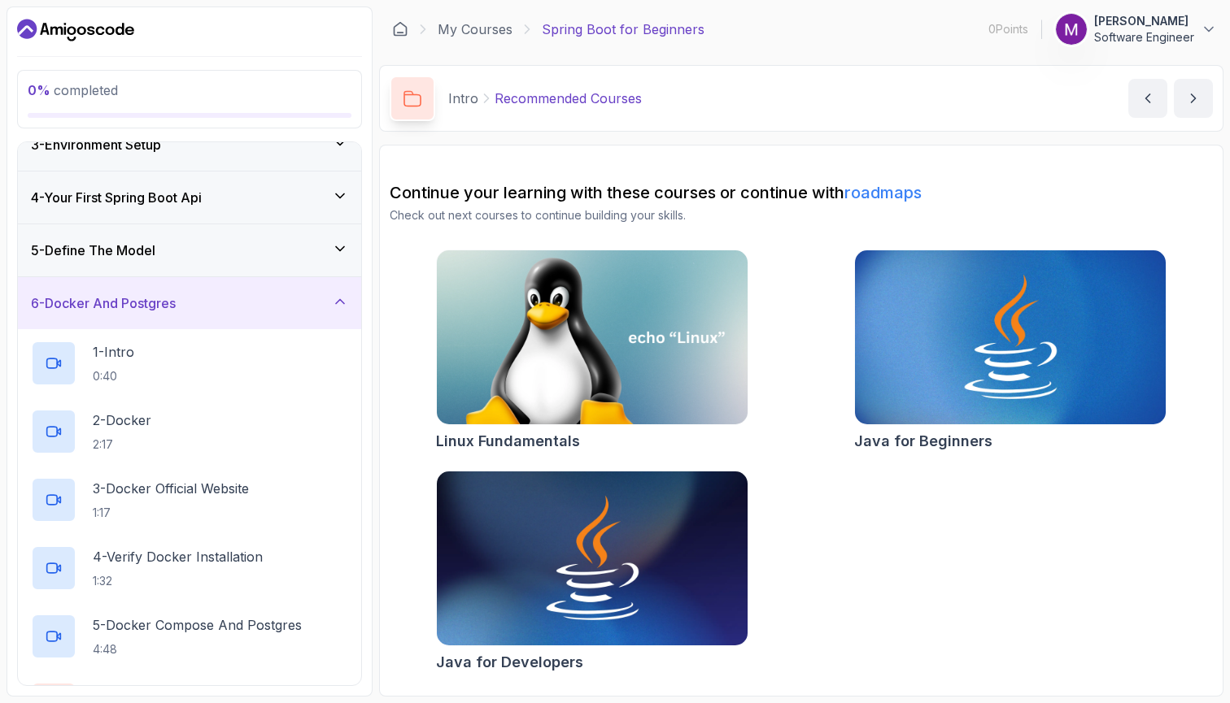
click at [339, 294] on icon at bounding box center [340, 302] width 16 height 16
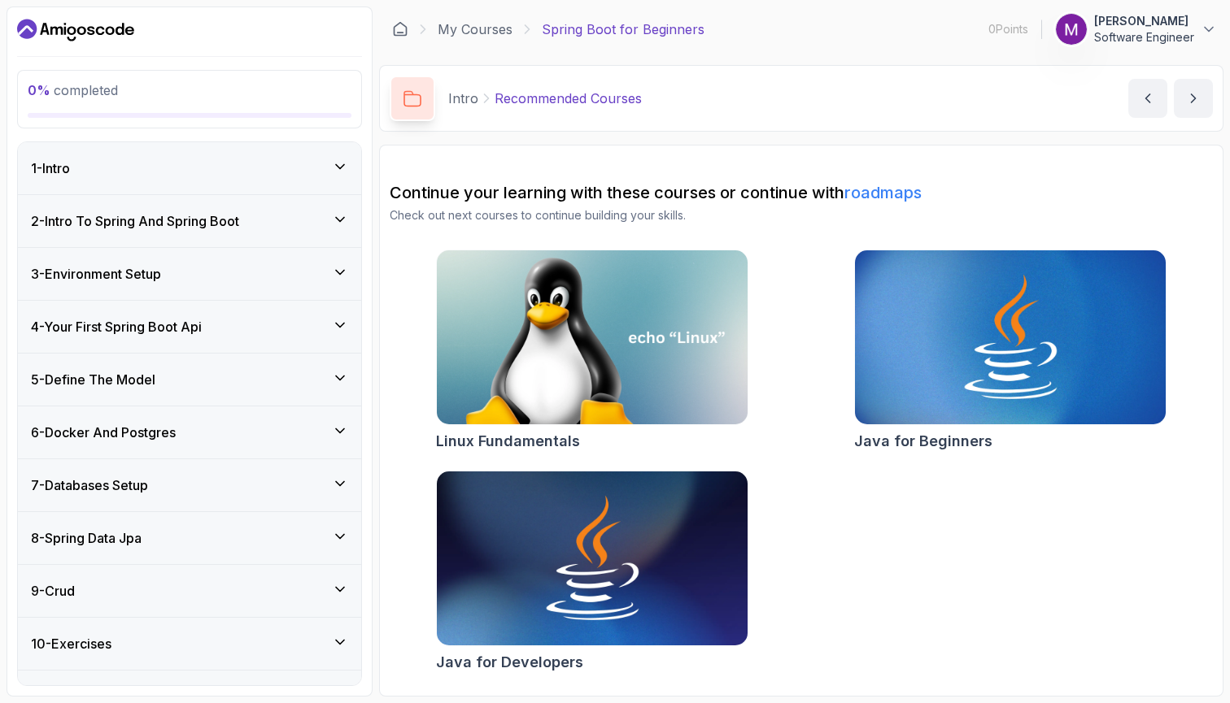
scroll to position [0, 0]
click at [303, 229] on div "2 - Intro To Spring And Spring Boot" at bounding box center [189, 221] width 317 height 20
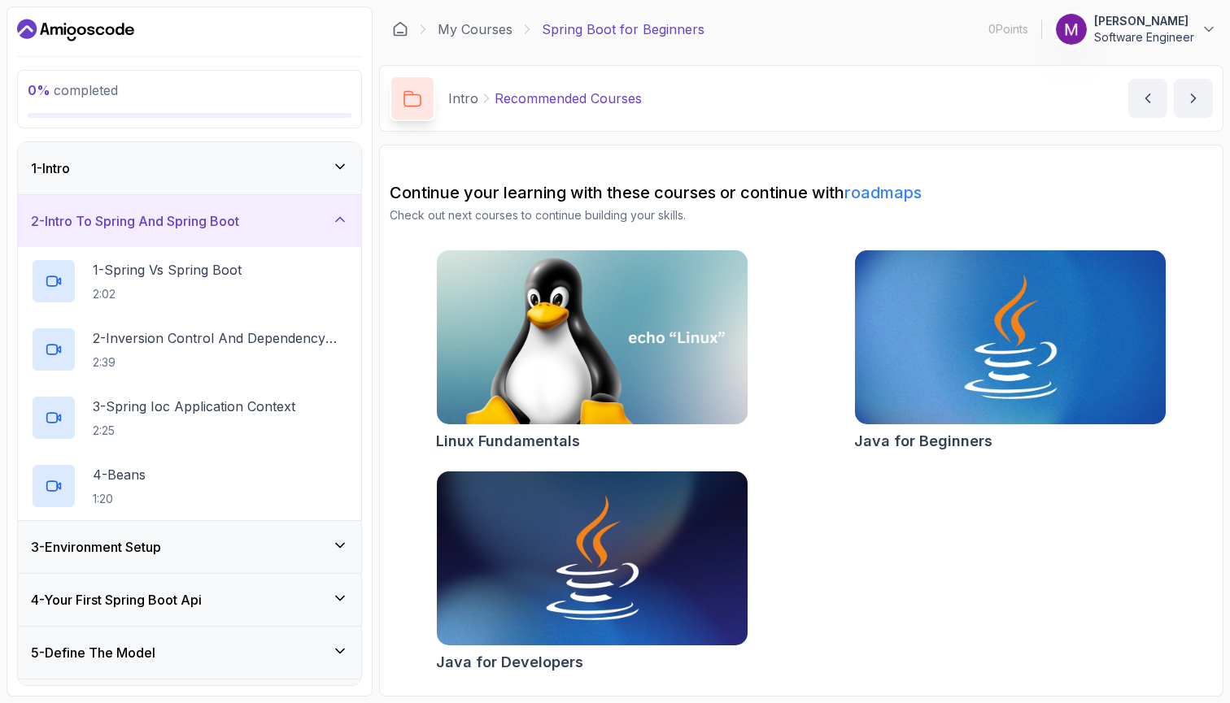
click at [344, 227] on icon at bounding box center [340, 219] width 16 height 16
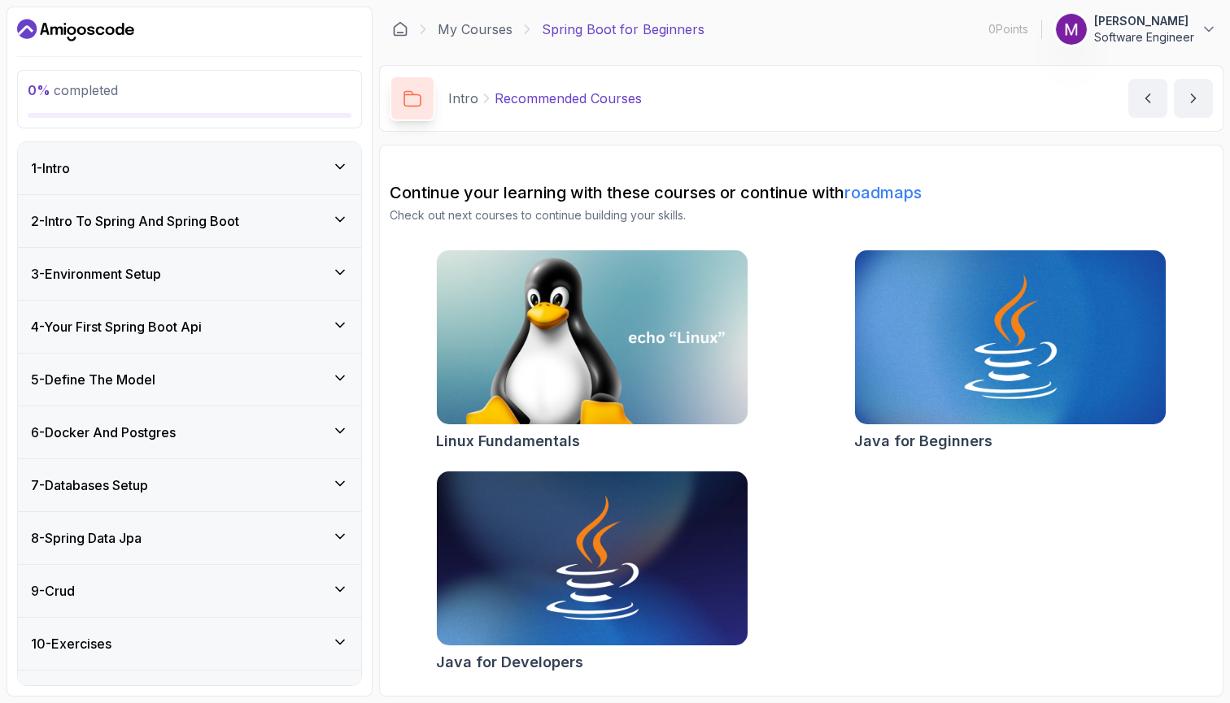
click at [344, 225] on icon at bounding box center [340, 219] width 16 height 16
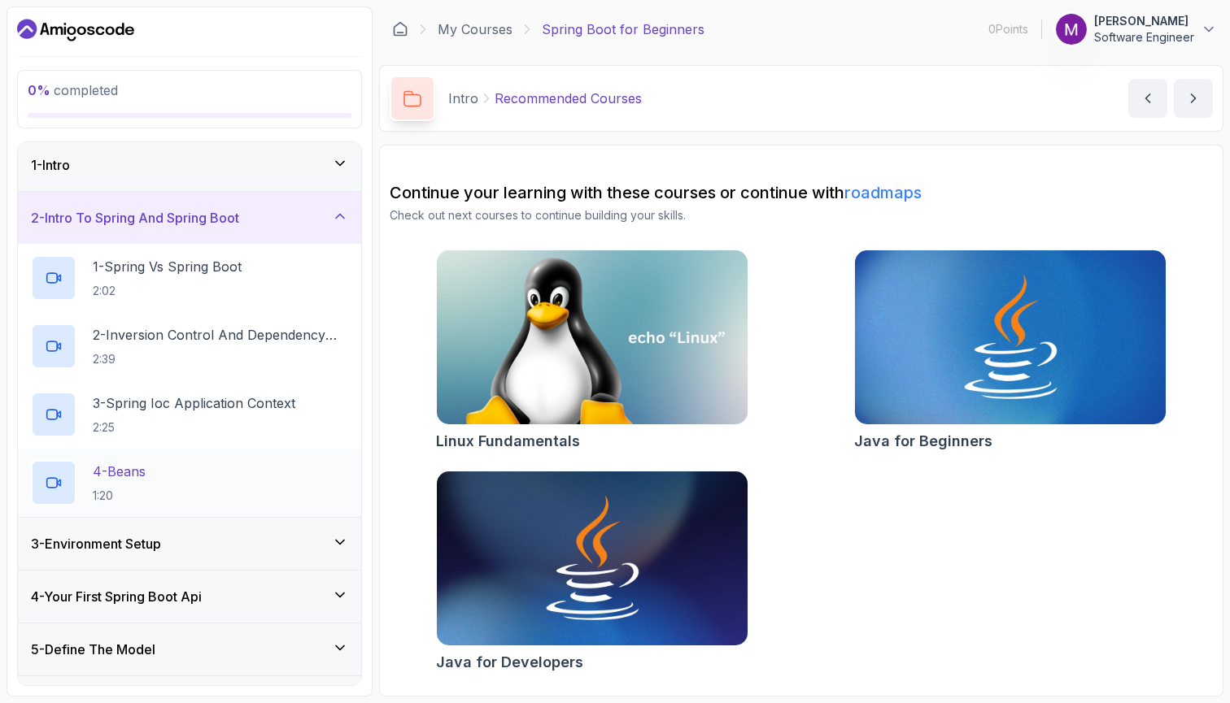
scroll to position [2, 0]
drag, startPoint x: 455, startPoint y: 18, endPoint x: 201, endPoint y: 292, distance: 373.5
click at [201, 292] on p "2:02" at bounding box center [167, 292] width 149 height 16
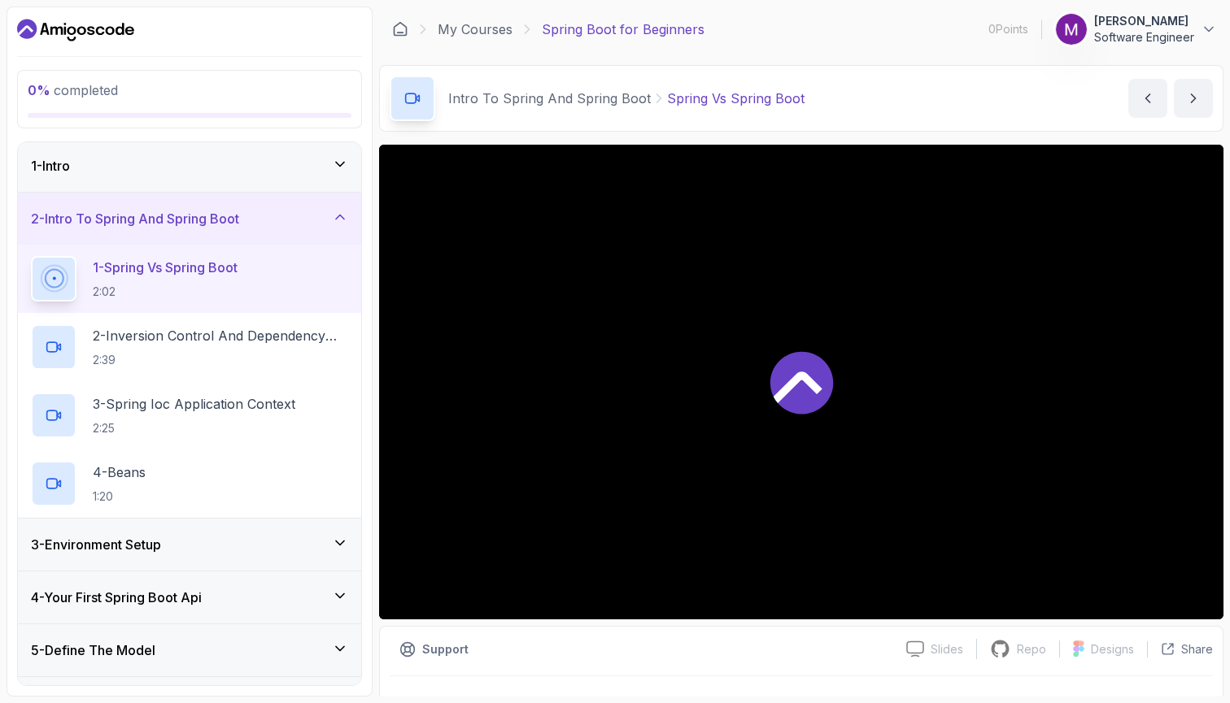
click at [201, 292] on p "2:02" at bounding box center [165, 292] width 145 height 16
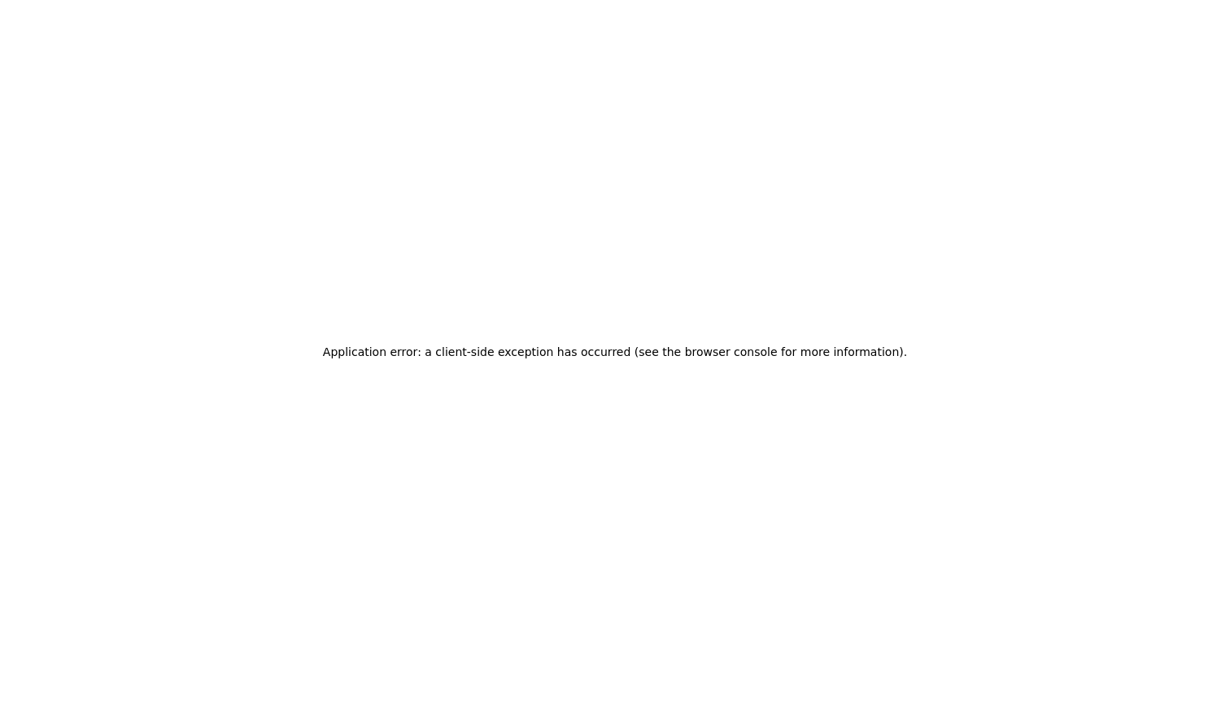
click at [564, 256] on div "Application error: a client-side exception has occurred (see the browser consol…" at bounding box center [615, 351] width 1230 height 703
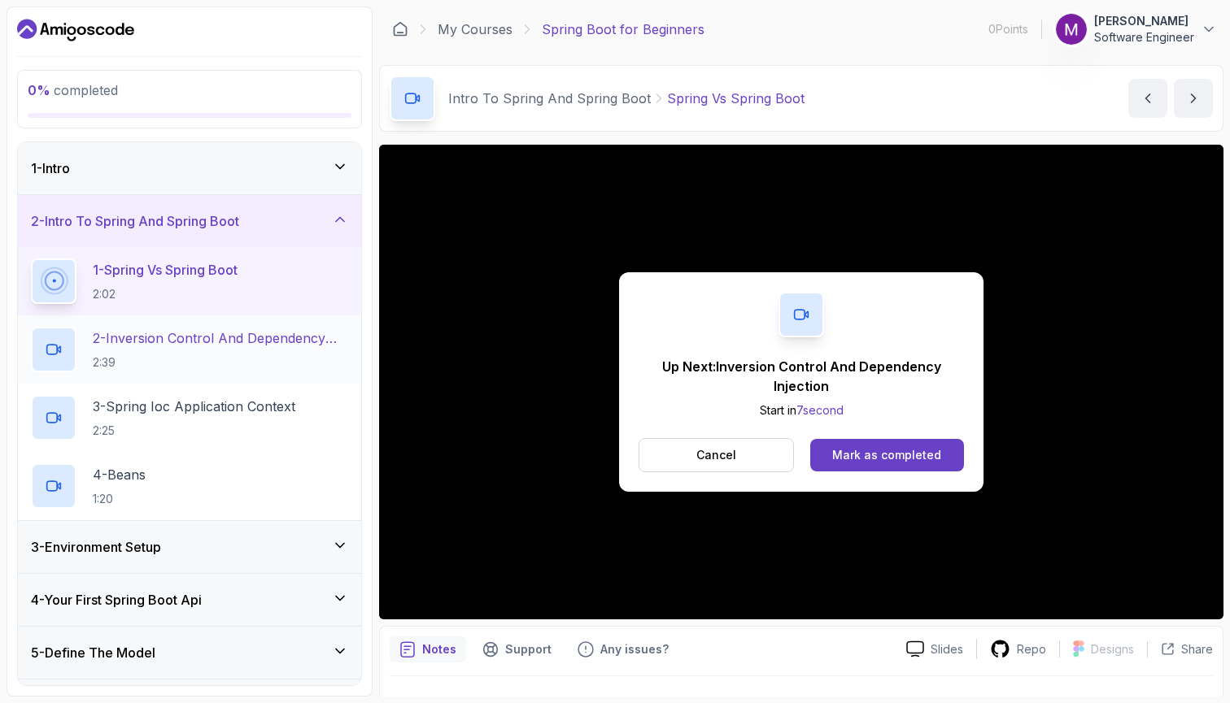
click at [181, 351] on h2 "2 - Inversion Control And Dependency Injection 2:39" at bounding box center [220, 350] width 255 height 42
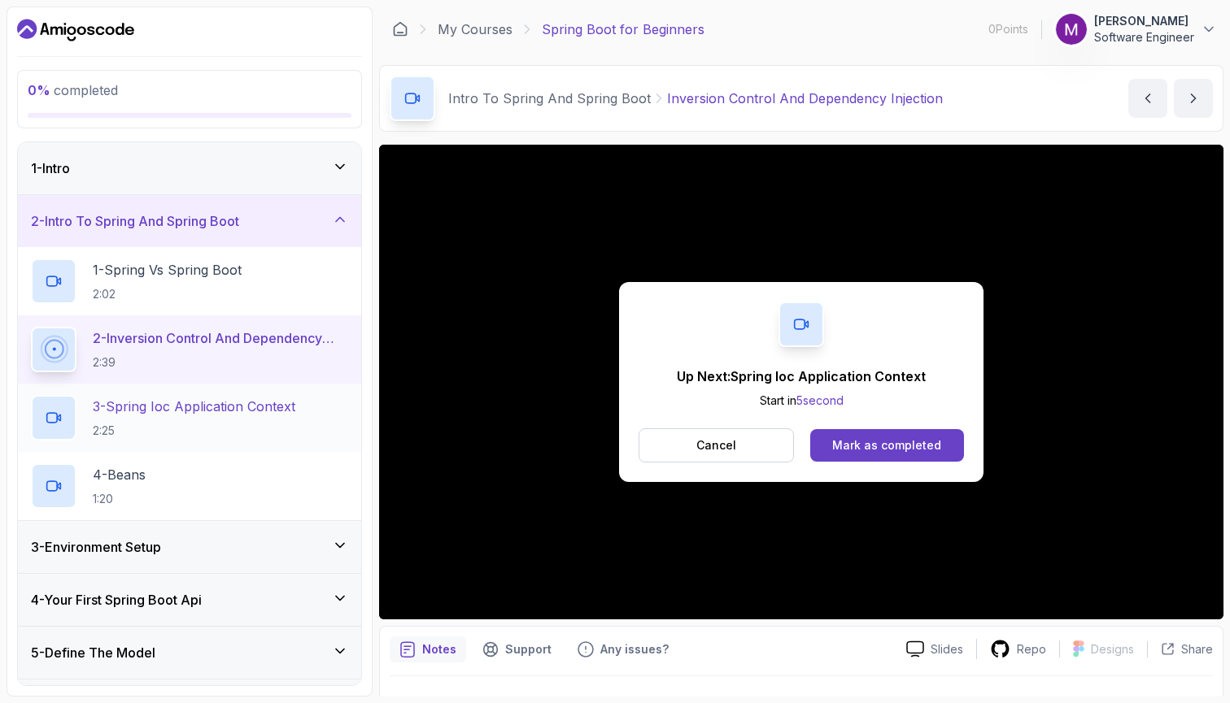
click at [255, 424] on p "2:25" at bounding box center [194, 431] width 202 height 16
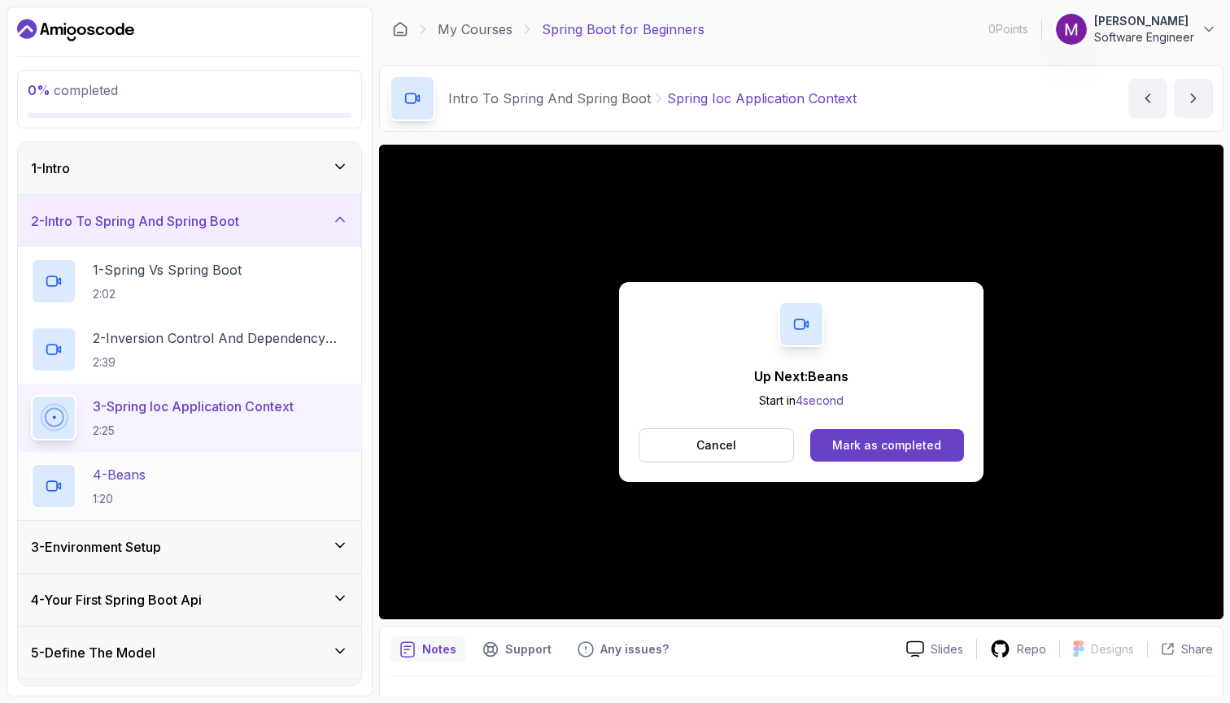
click at [180, 497] on div "4 - Beans 1:20" at bounding box center [189, 487] width 317 height 46
